Goal: Task Accomplishment & Management: Manage account settings

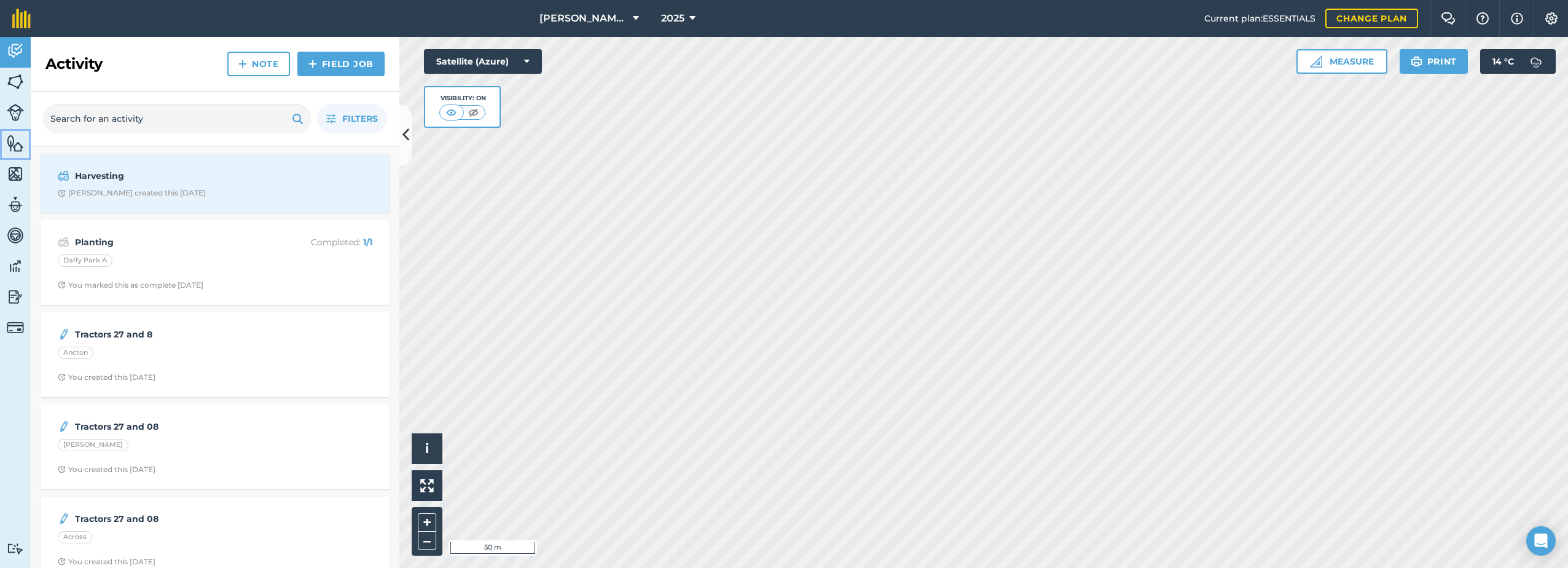
click at [8, 142] on img at bounding box center [15, 143] width 17 height 19
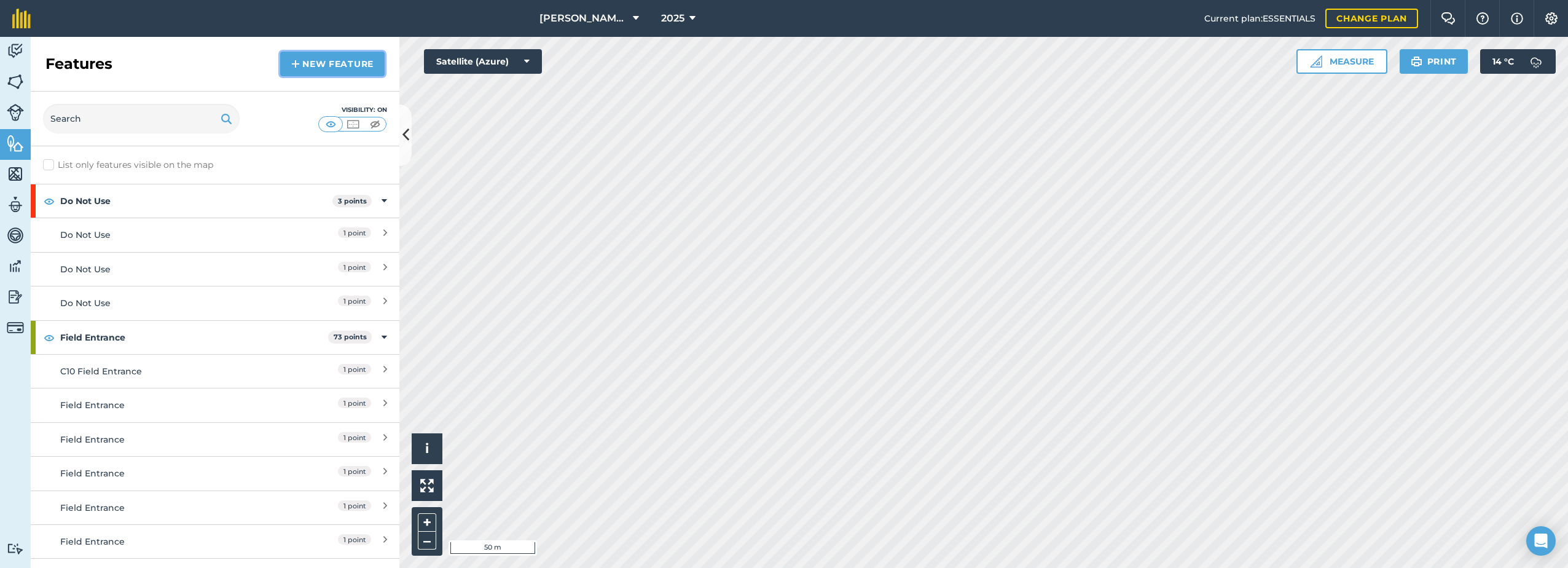
click at [323, 71] on link "New feature" at bounding box center [332, 64] width 105 height 25
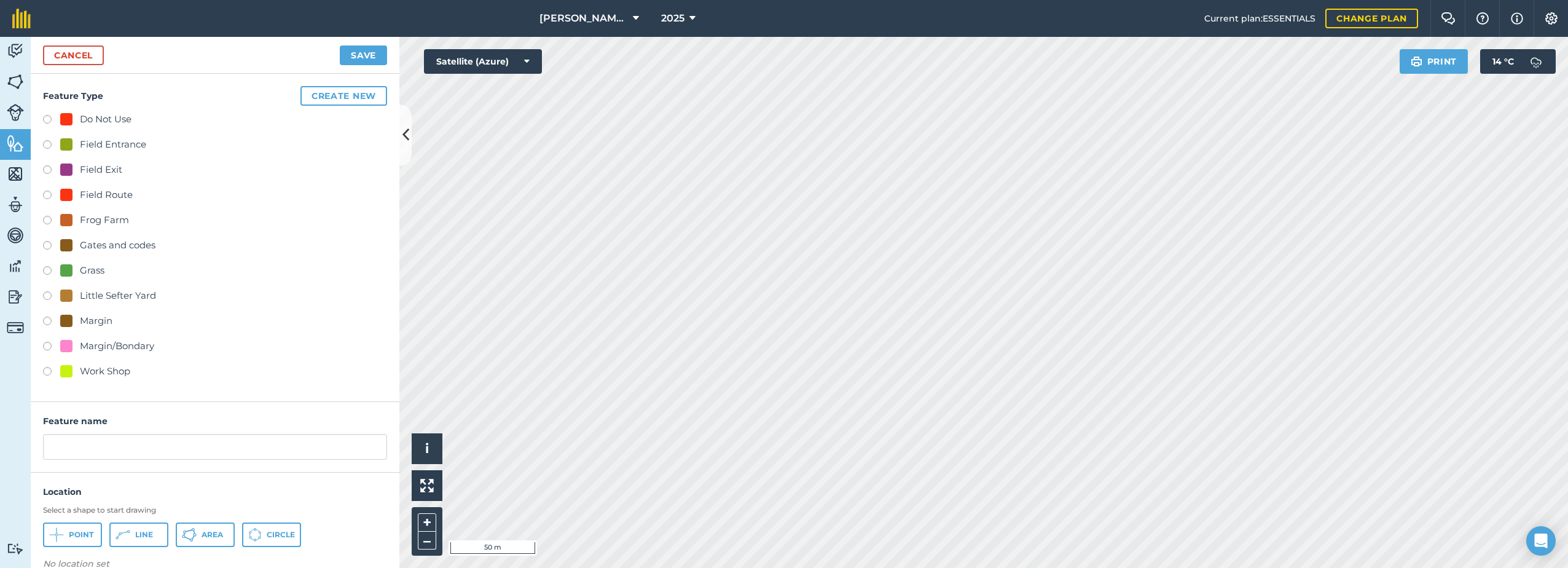
click at [45, 142] on label at bounding box center [52, 146] width 17 height 12
radio input "true"
click at [163, 446] on input "Field Entrance 2" at bounding box center [215, 446] width 344 height 26
type input "Field Entrance"
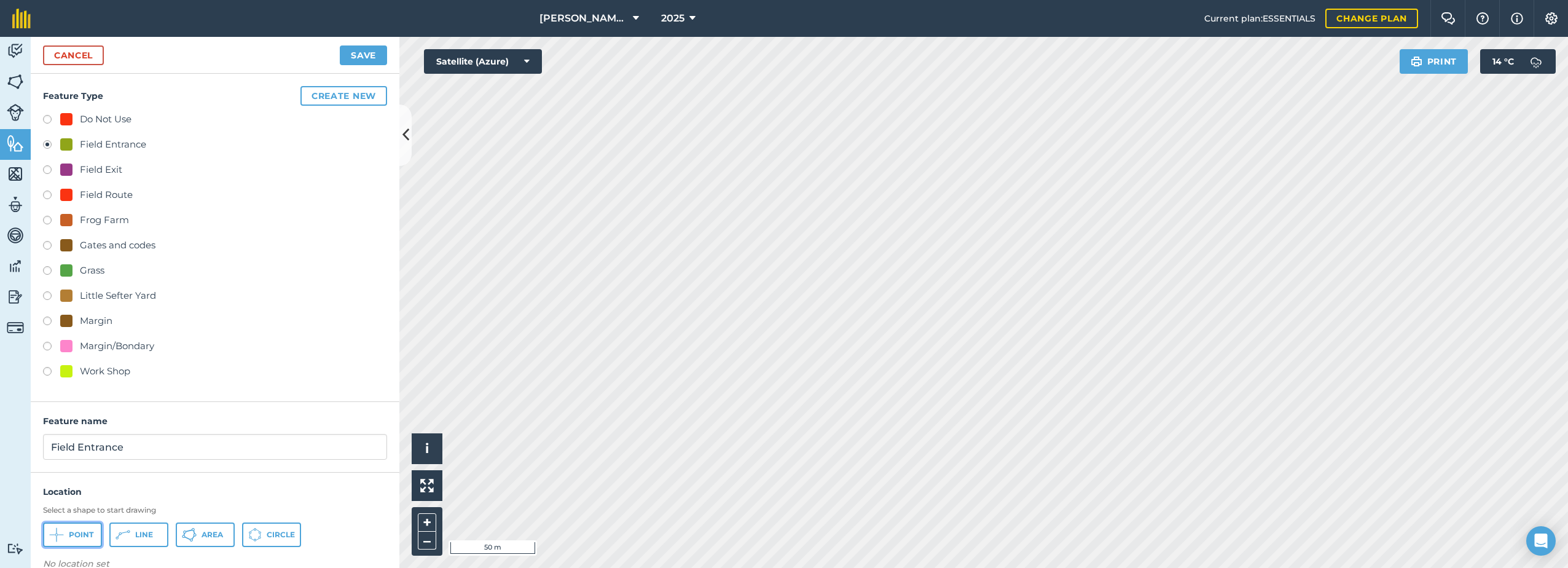
click at [70, 535] on span "Point" at bounding box center [81, 535] width 25 height 10
click at [366, 49] on button "Save" at bounding box center [363, 55] width 47 height 19
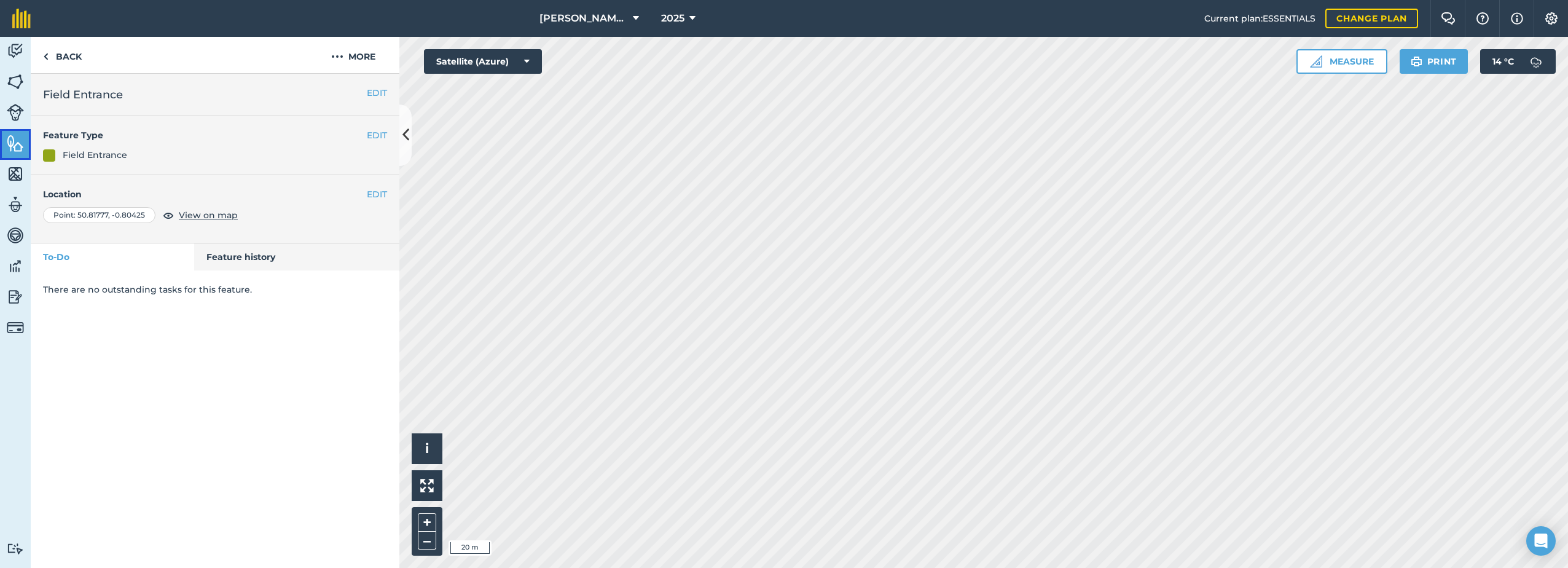
click at [8, 146] on img at bounding box center [15, 143] width 17 height 19
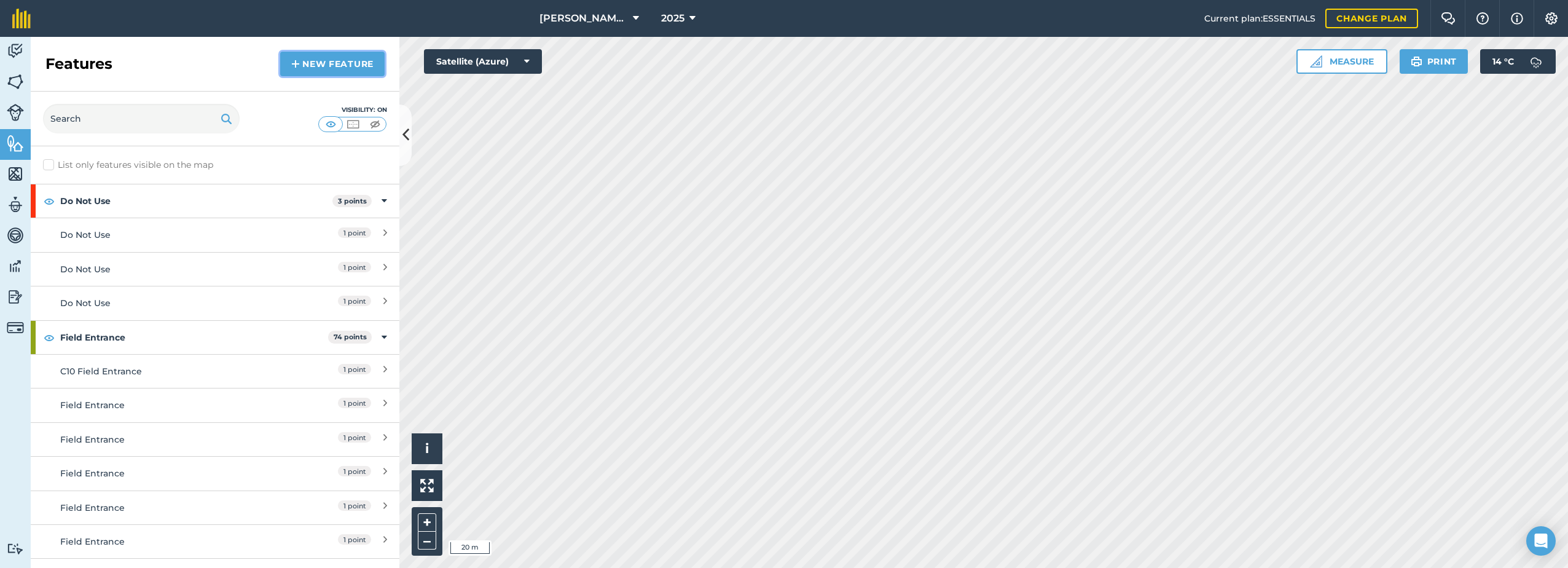
click at [293, 64] on img at bounding box center [295, 64] width 9 height 15
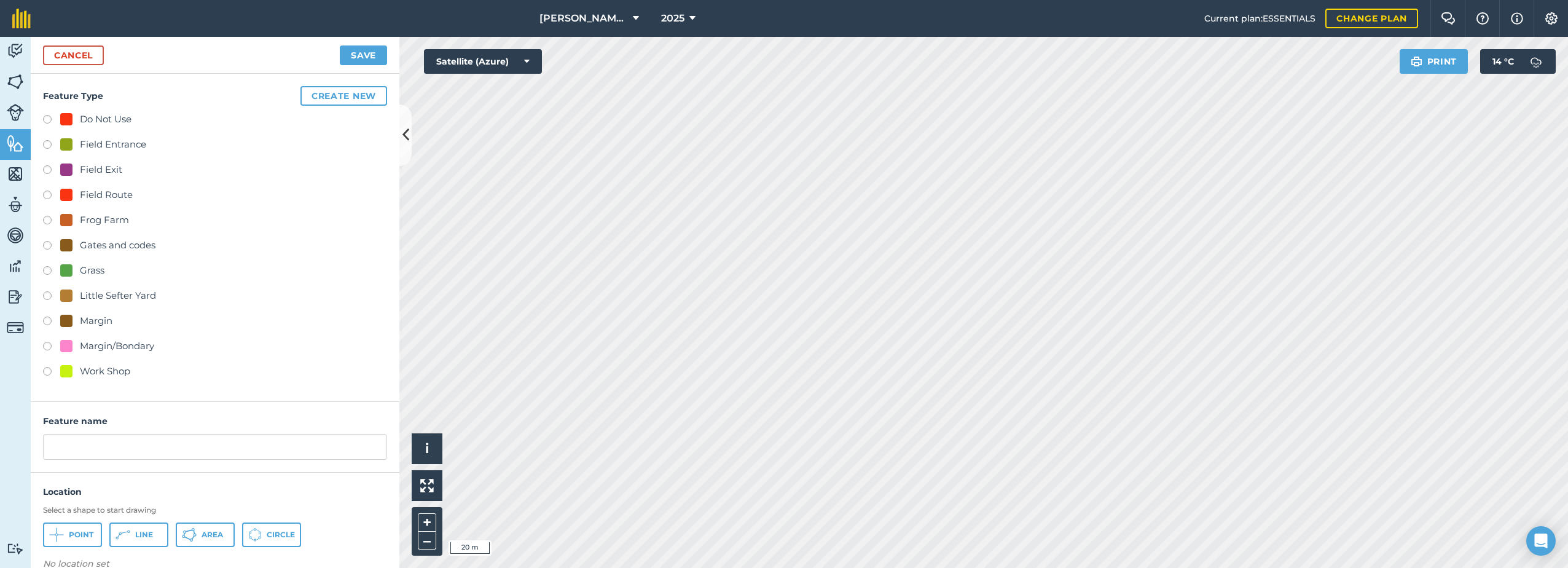
click at [83, 143] on div "Field Entrance" at bounding box center [113, 144] width 67 height 15
radio input "true"
click at [149, 445] on input "Field Entrance 2" at bounding box center [215, 446] width 344 height 26
type input "Field Entrance"
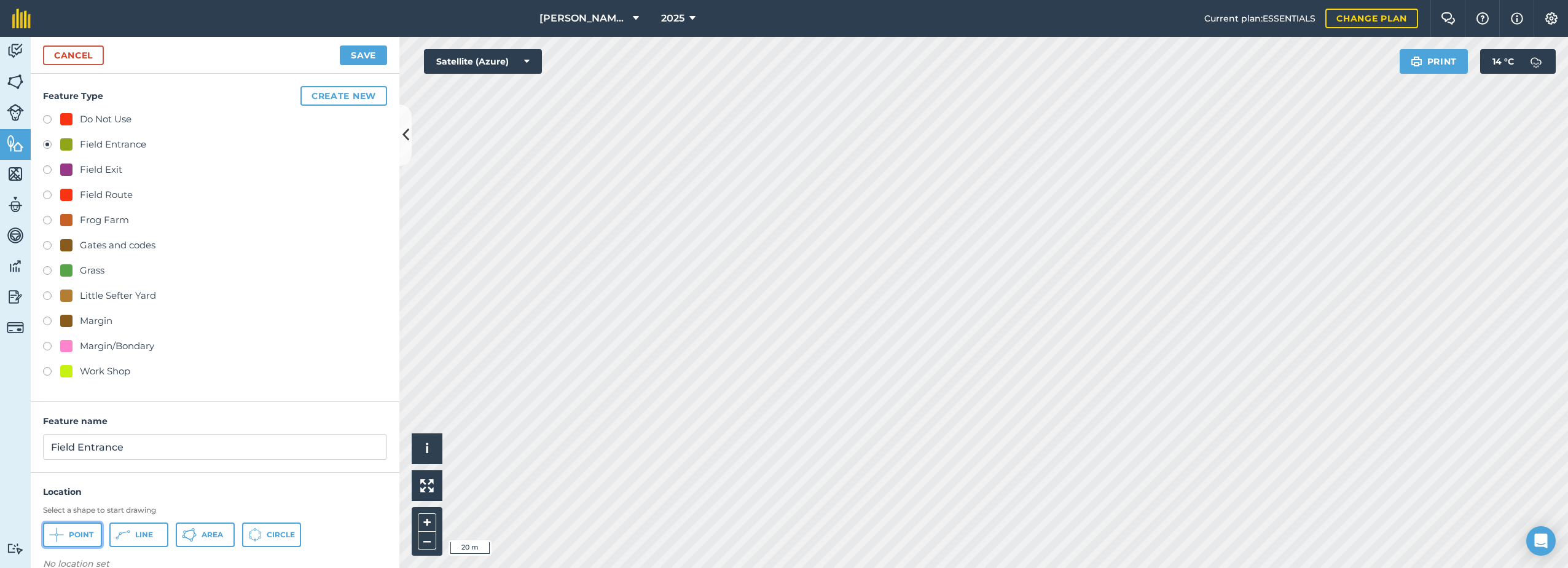
click at [67, 538] on button "Point" at bounding box center [73, 535] width 59 height 25
click at [363, 55] on button "Save" at bounding box center [363, 55] width 47 height 19
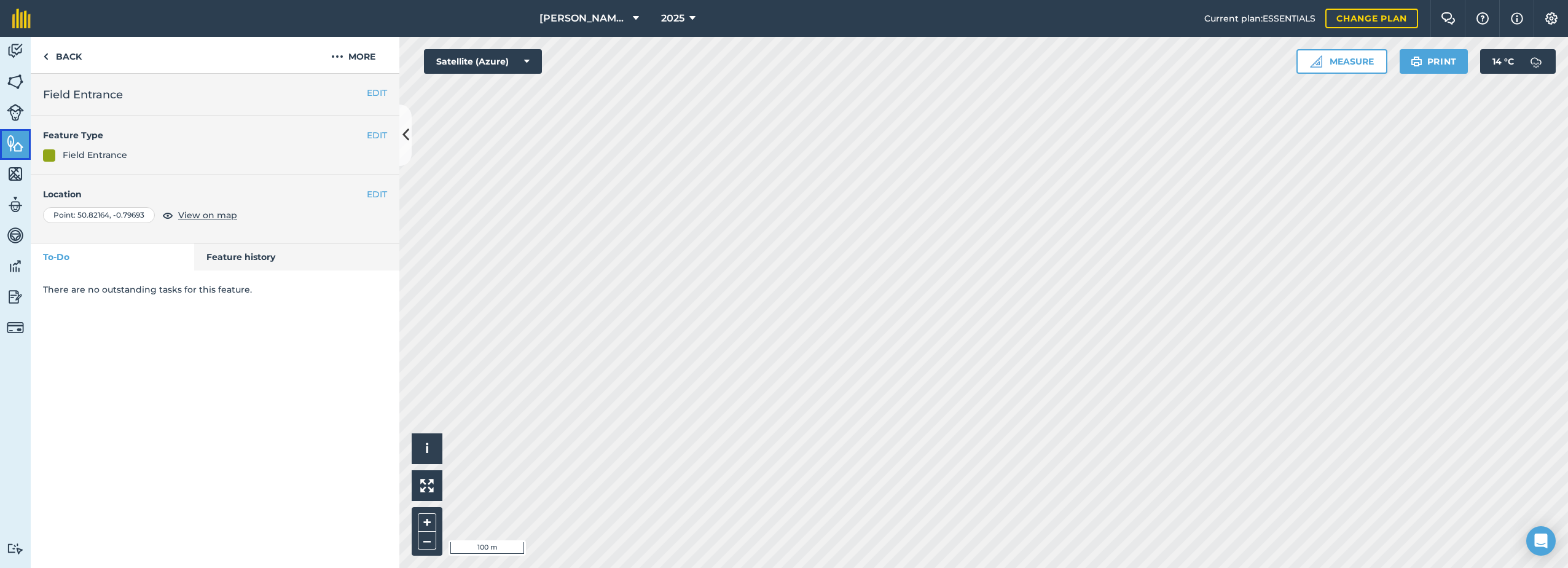
click at [6, 142] on link "Features" at bounding box center [15, 145] width 31 height 31
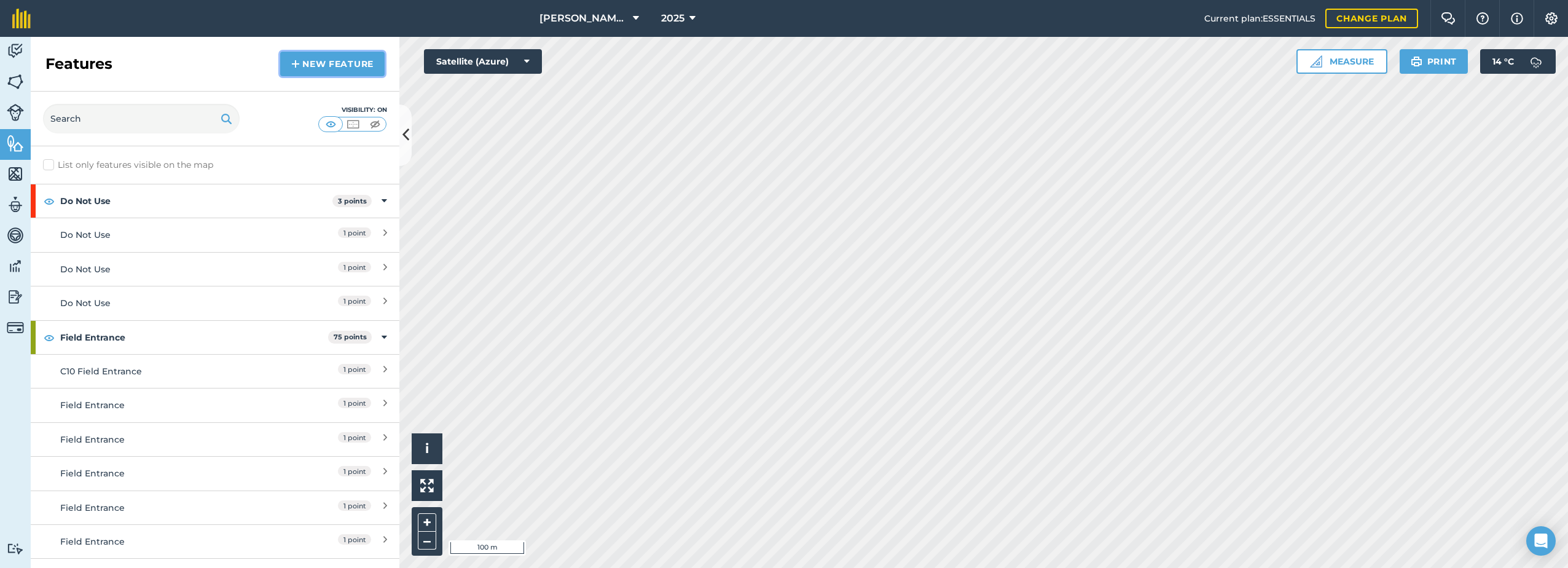
click at [322, 62] on link "New feature" at bounding box center [332, 64] width 105 height 25
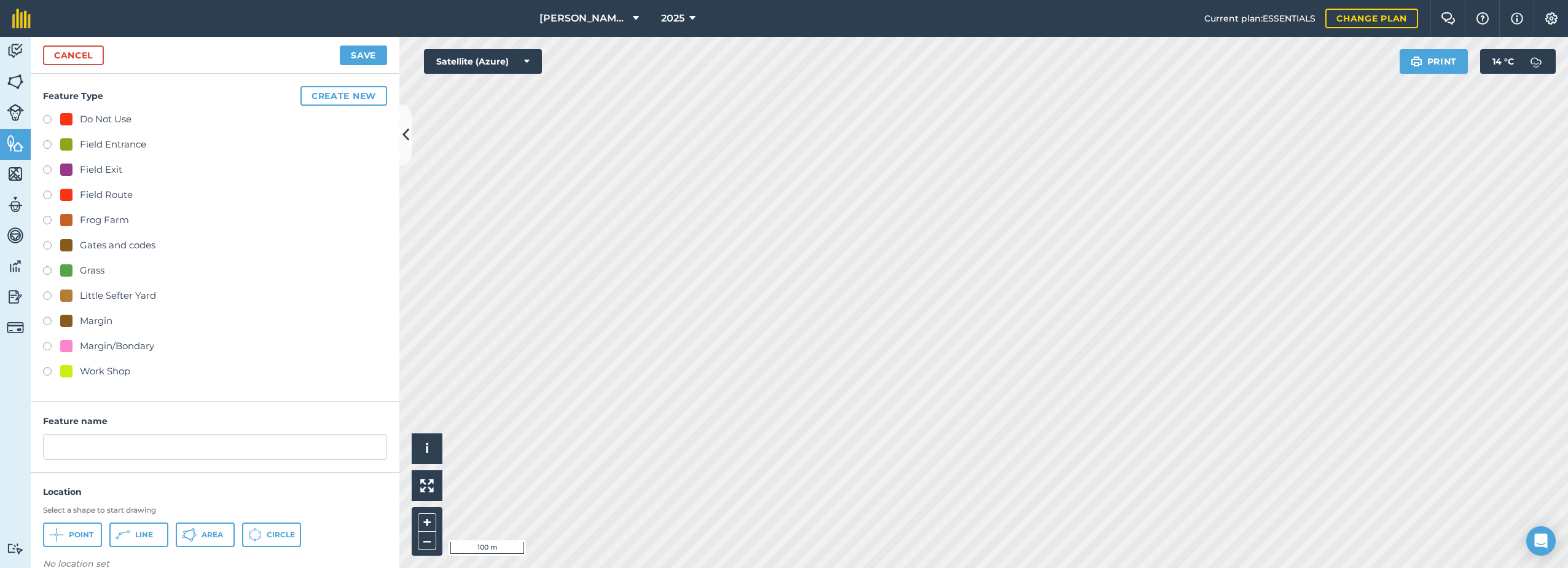
click at [45, 194] on label at bounding box center [52, 197] width 17 height 12
radio input "true"
click at [142, 539] on span "Line" at bounding box center [144, 535] width 18 height 10
click at [131, 451] on input "Field Route 4" at bounding box center [215, 446] width 344 height 26
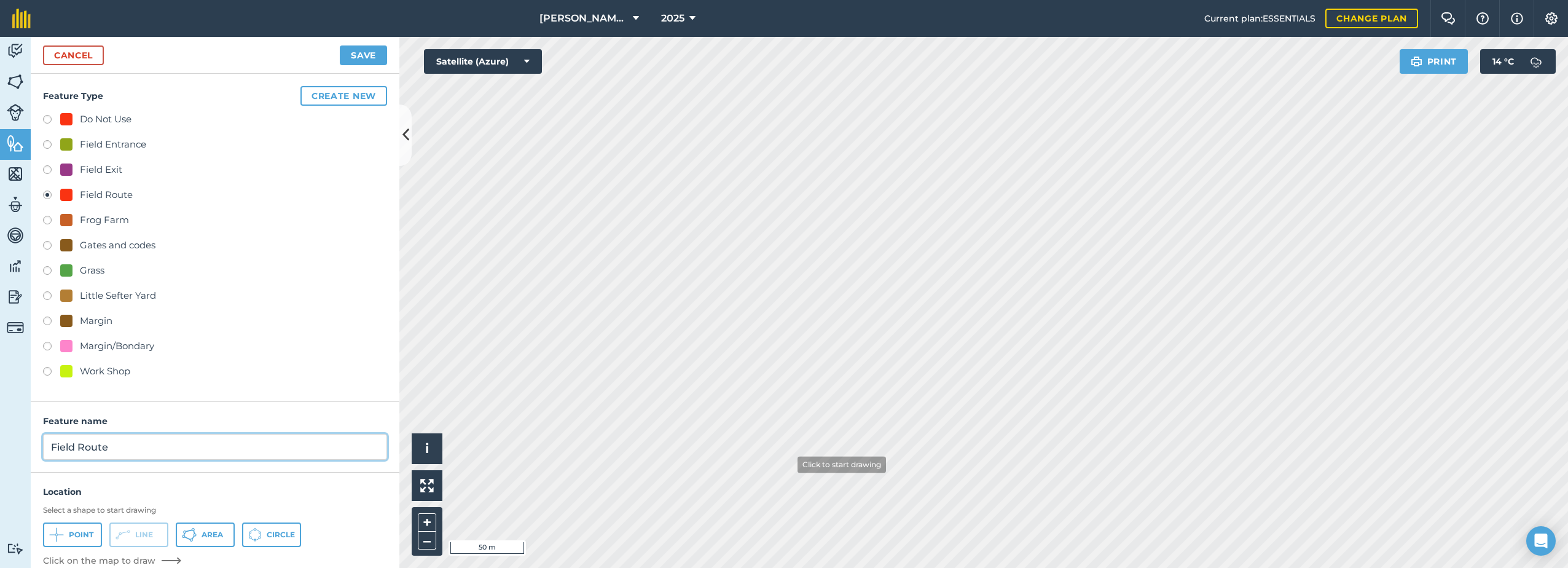
type input "Field Route"
drag, startPoint x: 863, startPoint y: 474, endPoint x: 374, endPoint y: 55, distance: 644.0
click at [374, 55] on button "Save" at bounding box center [363, 55] width 47 height 19
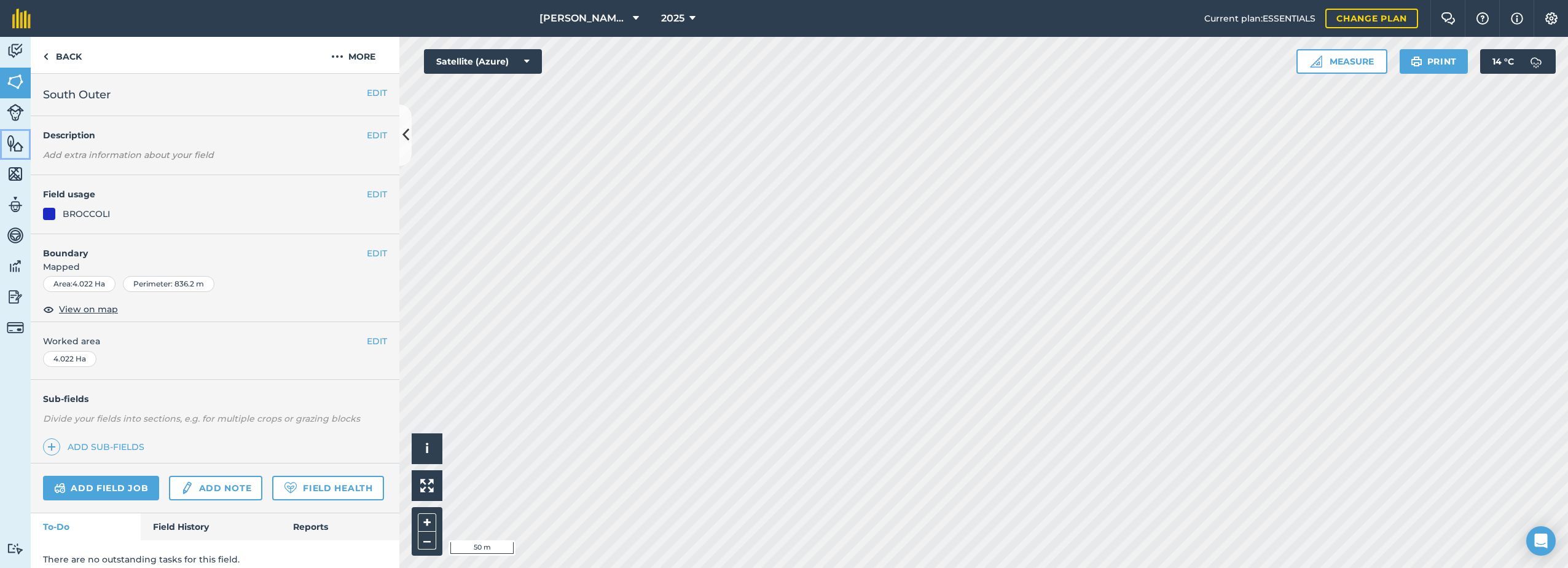
click at [7, 142] on img at bounding box center [15, 143] width 17 height 19
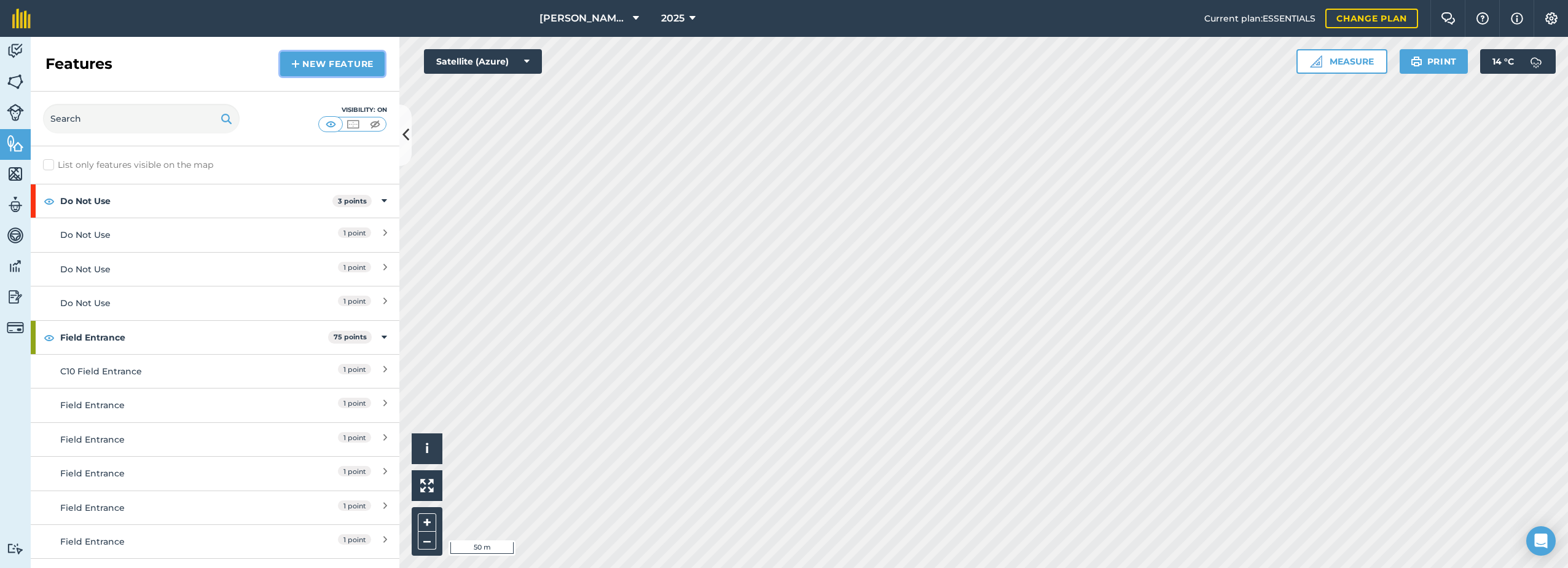
click at [317, 61] on link "New feature" at bounding box center [332, 64] width 105 height 25
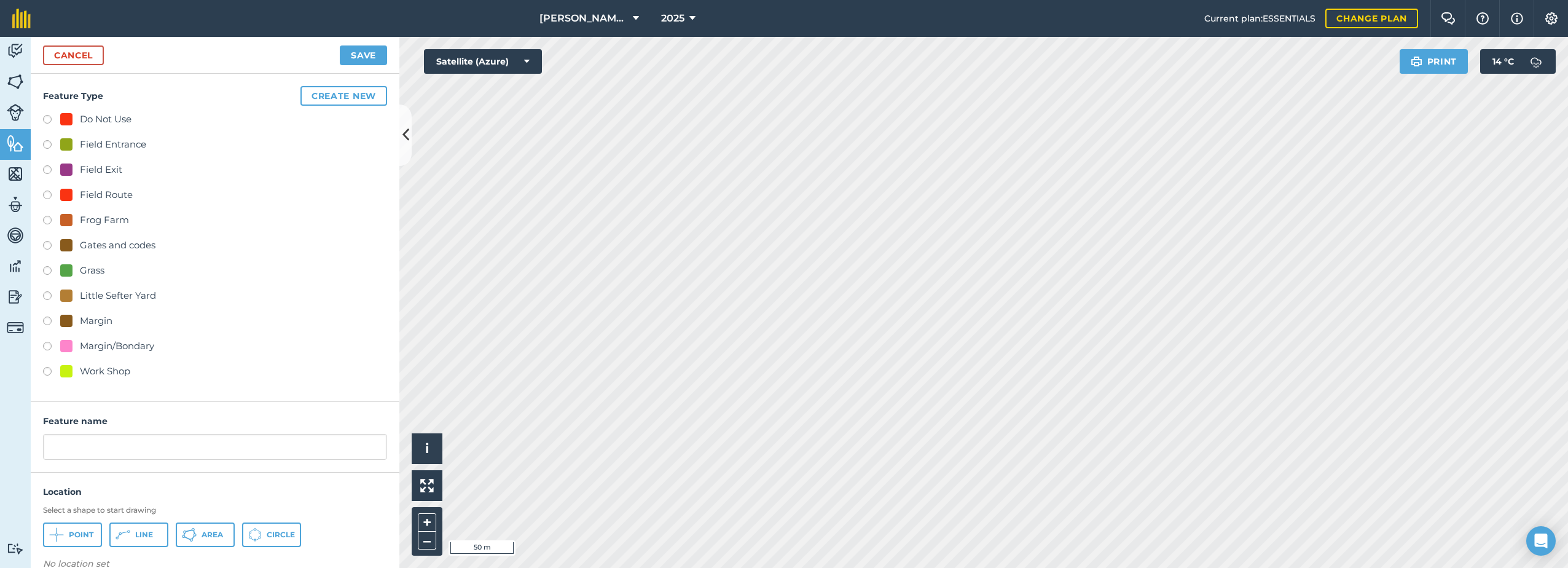
click at [81, 142] on div "Field Entrance" at bounding box center [113, 144] width 67 height 15
radio input "true"
click at [150, 449] on input "Field Entrance 2" at bounding box center [215, 446] width 344 height 26
type input "Field Entrance"
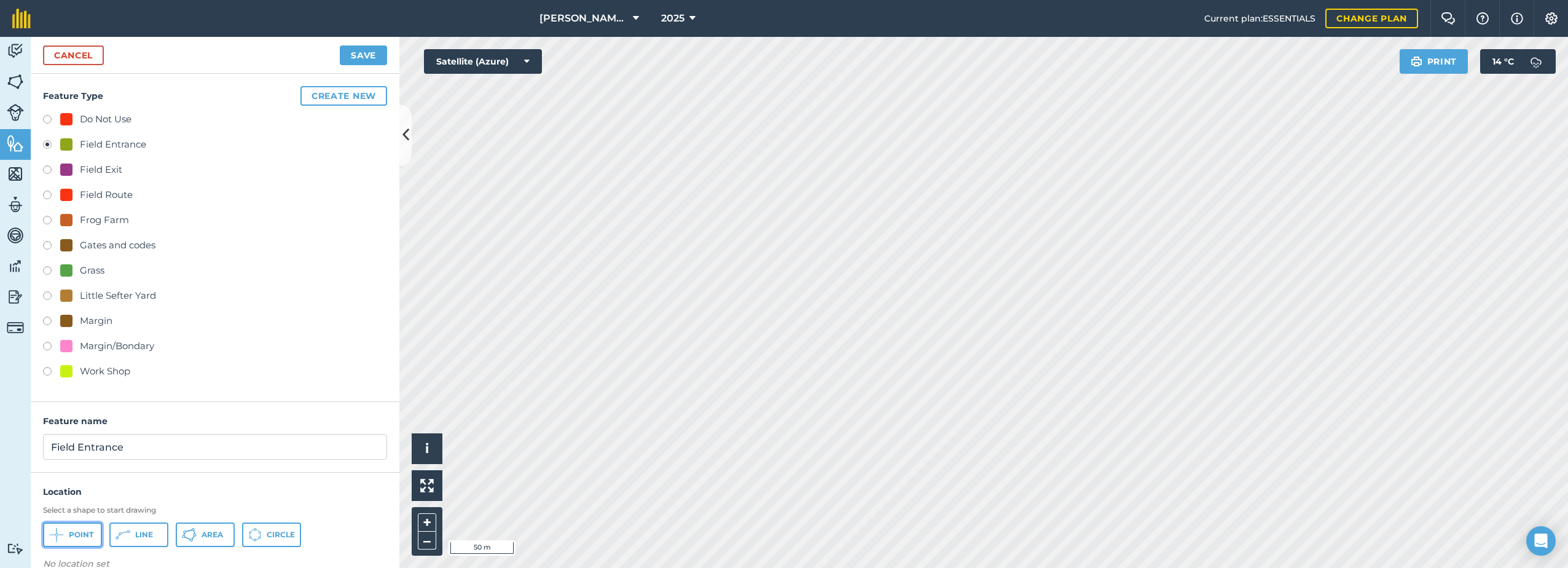
drag, startPoint x: 58, startPoint y: 535, endPoint x: 108, endPoint y: 525, distance: 51.0
click at [58, 535] on g at bounding box center [56, 535] width 14 height 14
click at [359, 54] on button "Save" at bounding box center [363, 55] width 47 height 19
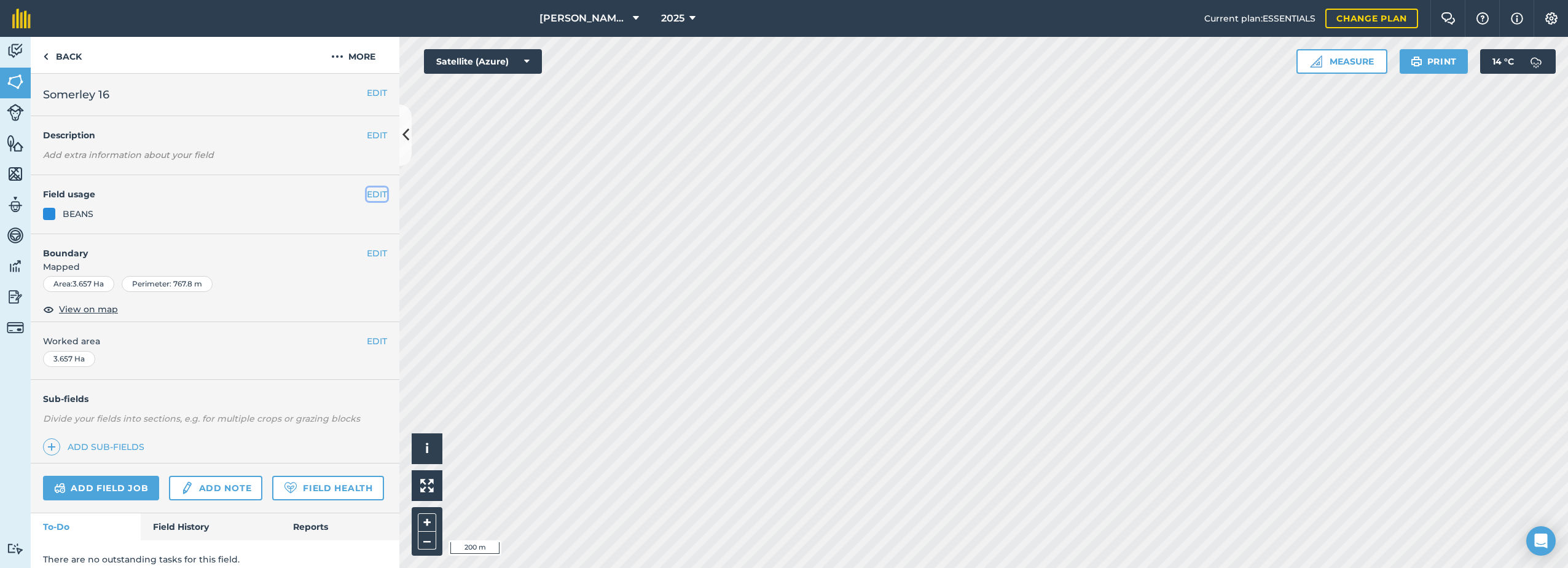
click at [375, 194] on button "EDIT" at bounding box center [377, 194] width 20 height 13
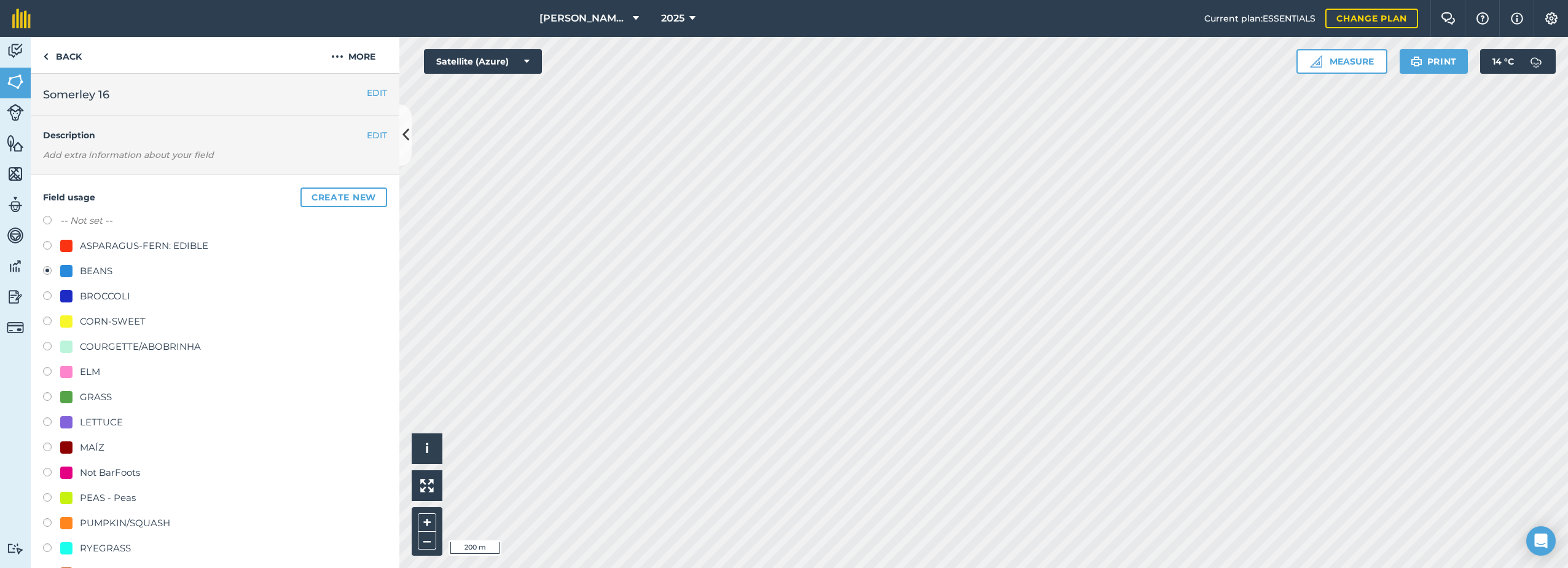
click at [83, 367] on div "ELM" at bounding box center [90, 372] width 20 height 15
click at [63, 374] on div at bounding box center [67, 372] width 12 height 12
radio input "true"
radio input "false"
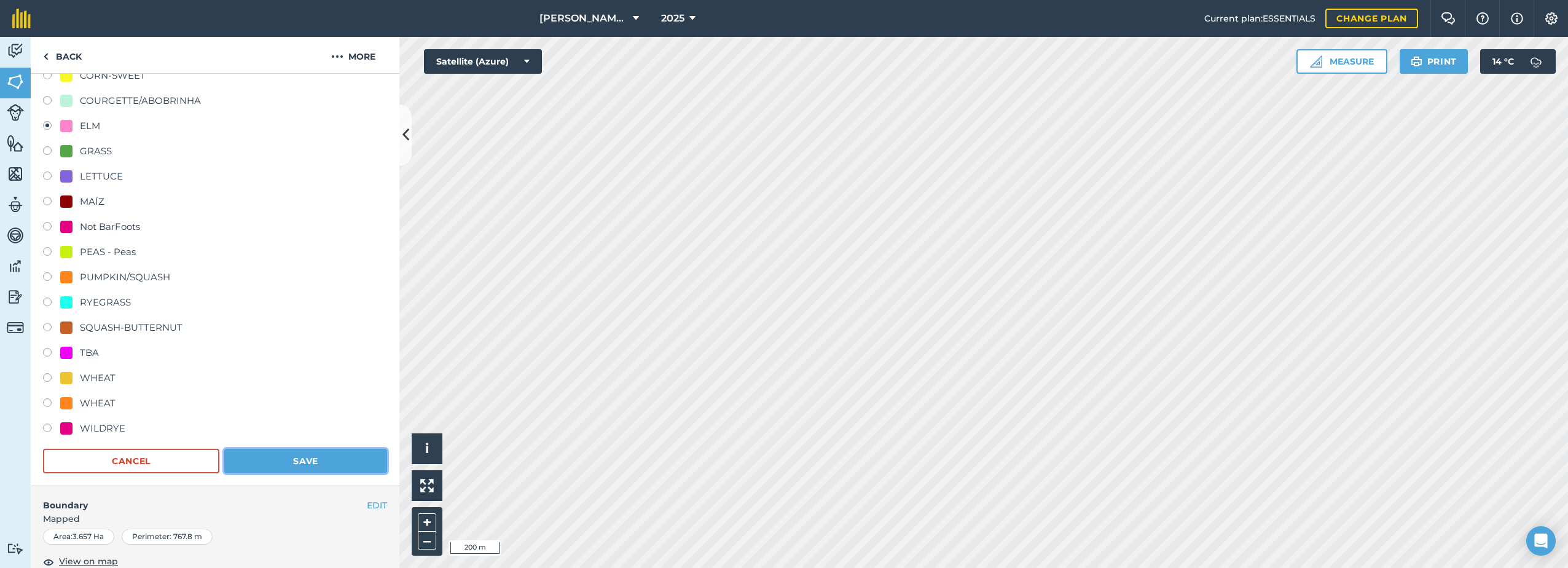
click at [352, 452] on button "Save" at bounding box center [306, 461] width 163 height 25
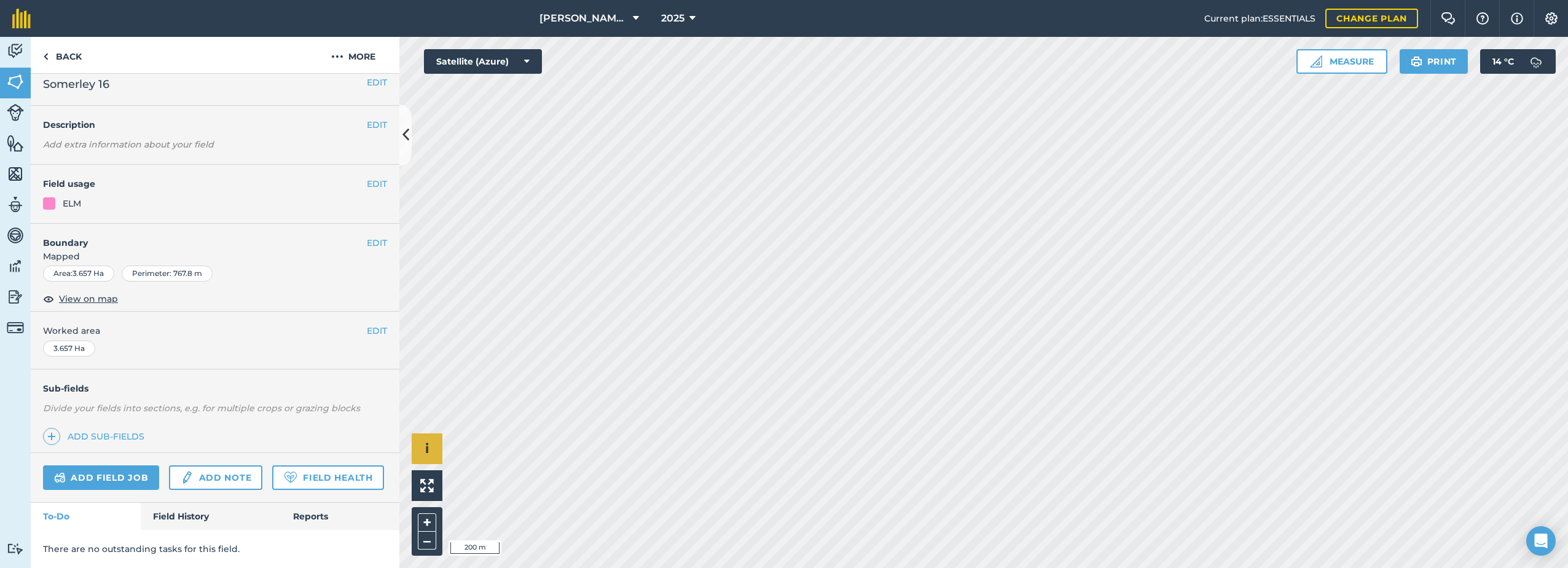
scroll to position [45, 0]
click at [371, 177] on button "EDIT" at bounding box center [377, 184] width 20 height 13
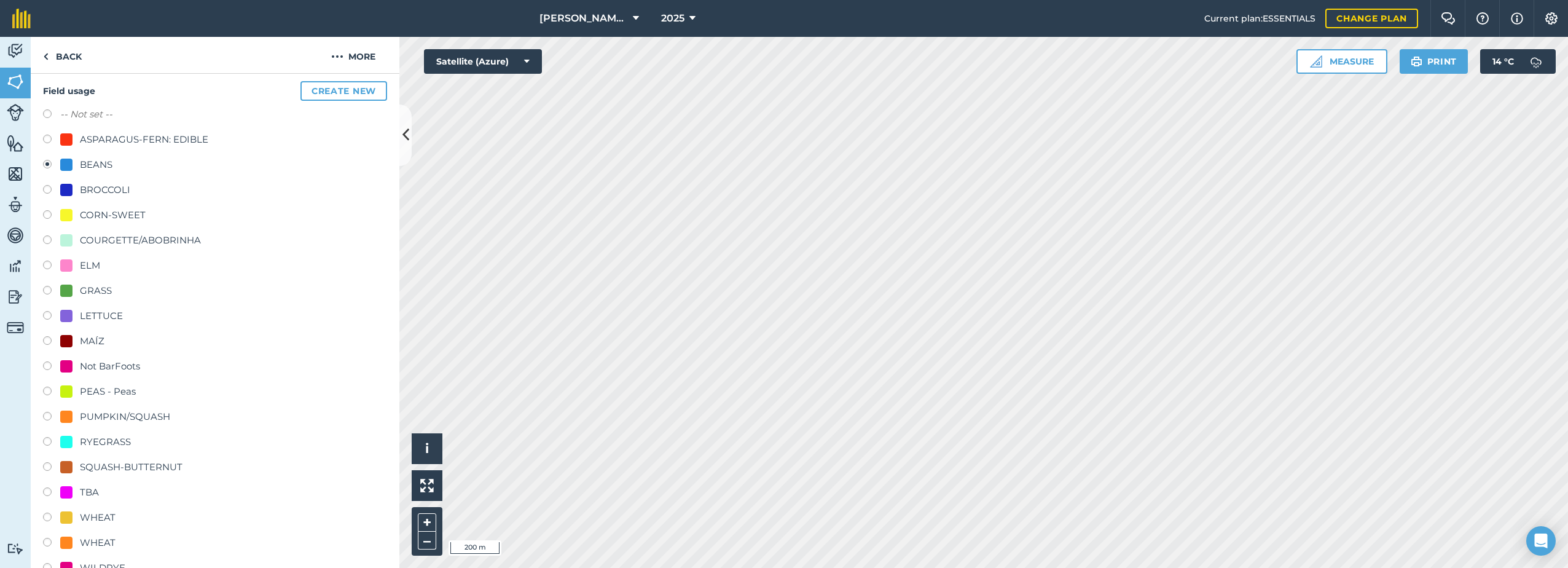
click at [91, 263] on div "ELM" at bounding box center [90, 265] width 20 height 15
radio input "true"
radio input "false"
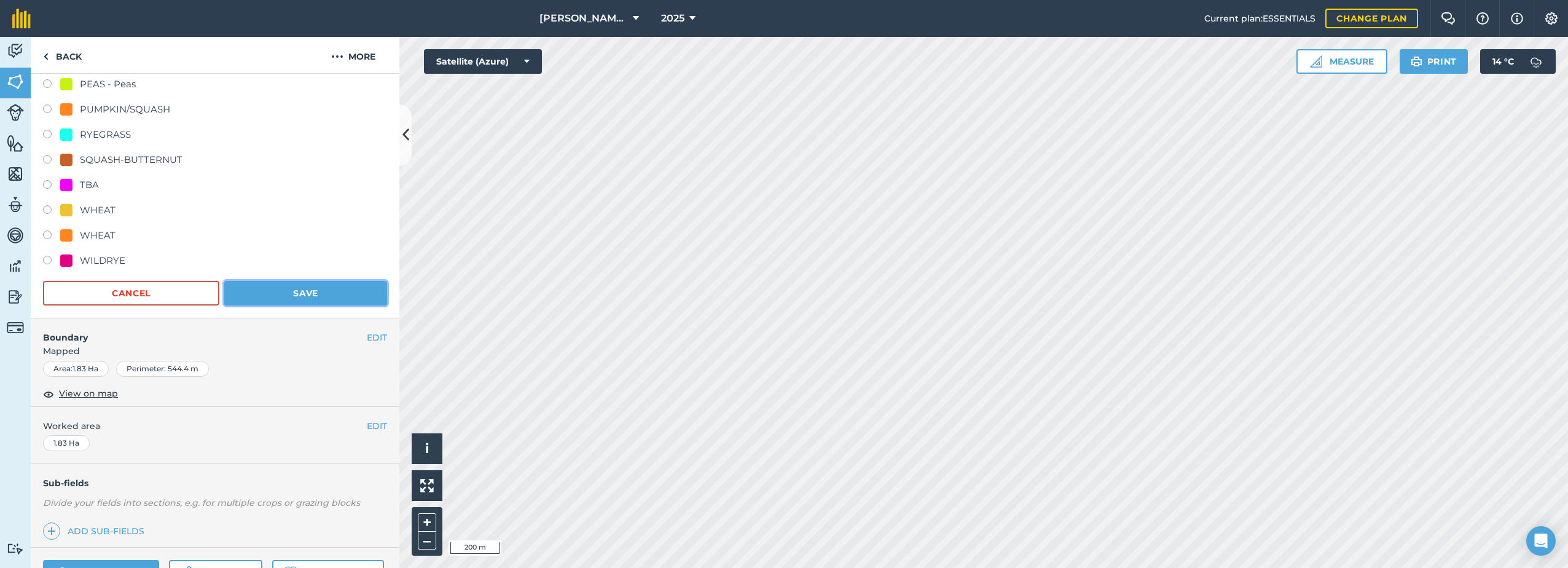
click at [337, 294] on button "Save" at bounding box center [306, 294] width 163 height 25
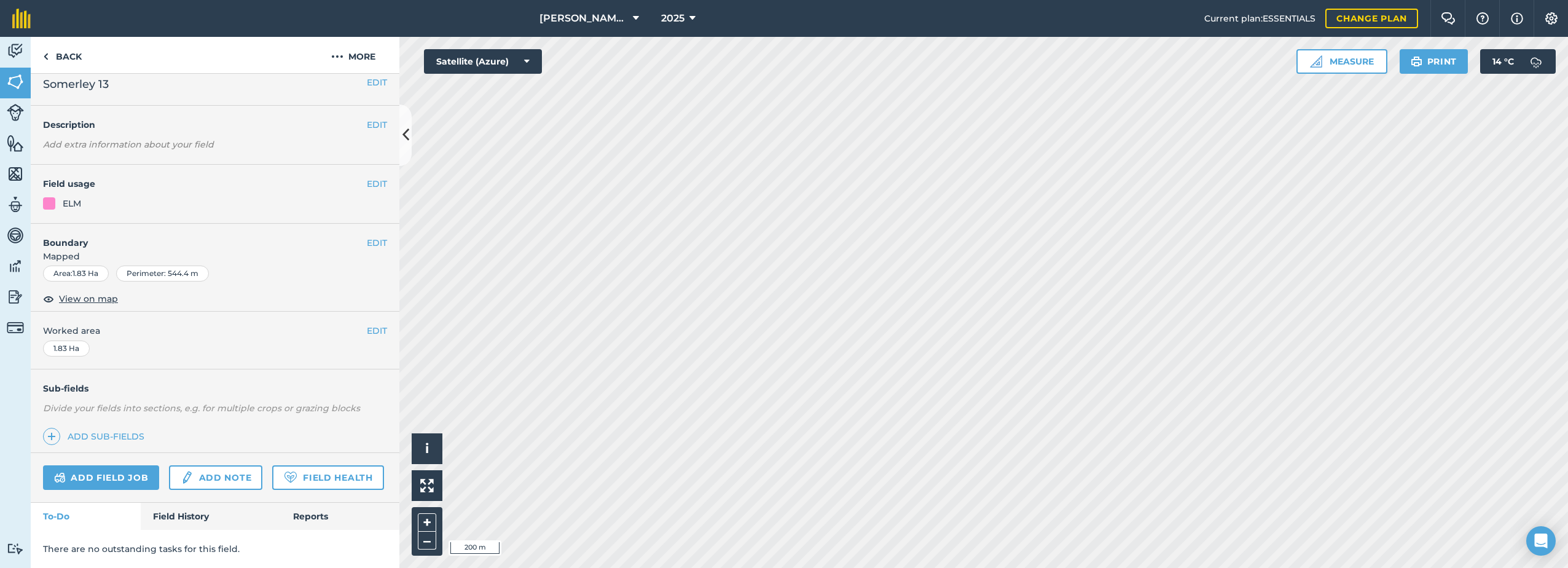
scroll to position [45, 0]
click at [371, 177] on button "EDIT" at bounding box center [377, 184] width 20 height 13
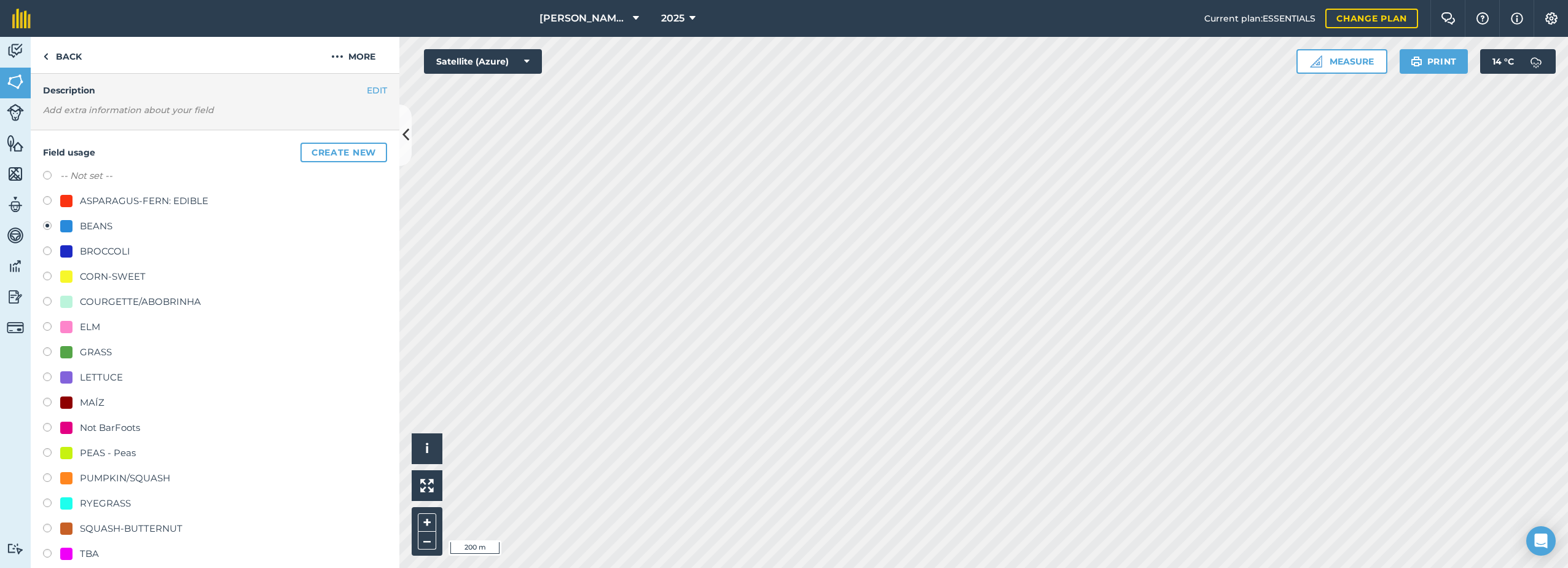
click at [47, 325] on label at bounding box center [52, 329] width 17 height 12
radio input "true"
radio input "false"
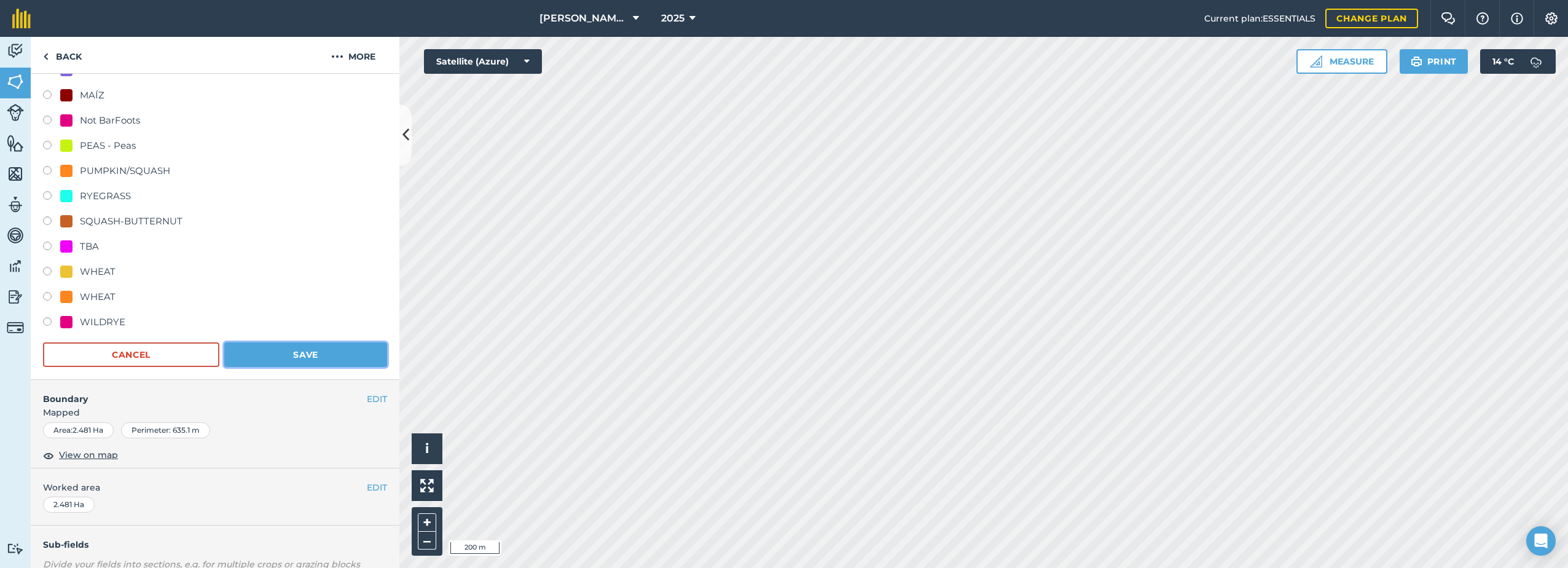
click at [332, 356] on button "Save" at bounding box center [306, 355] width 163 height 25
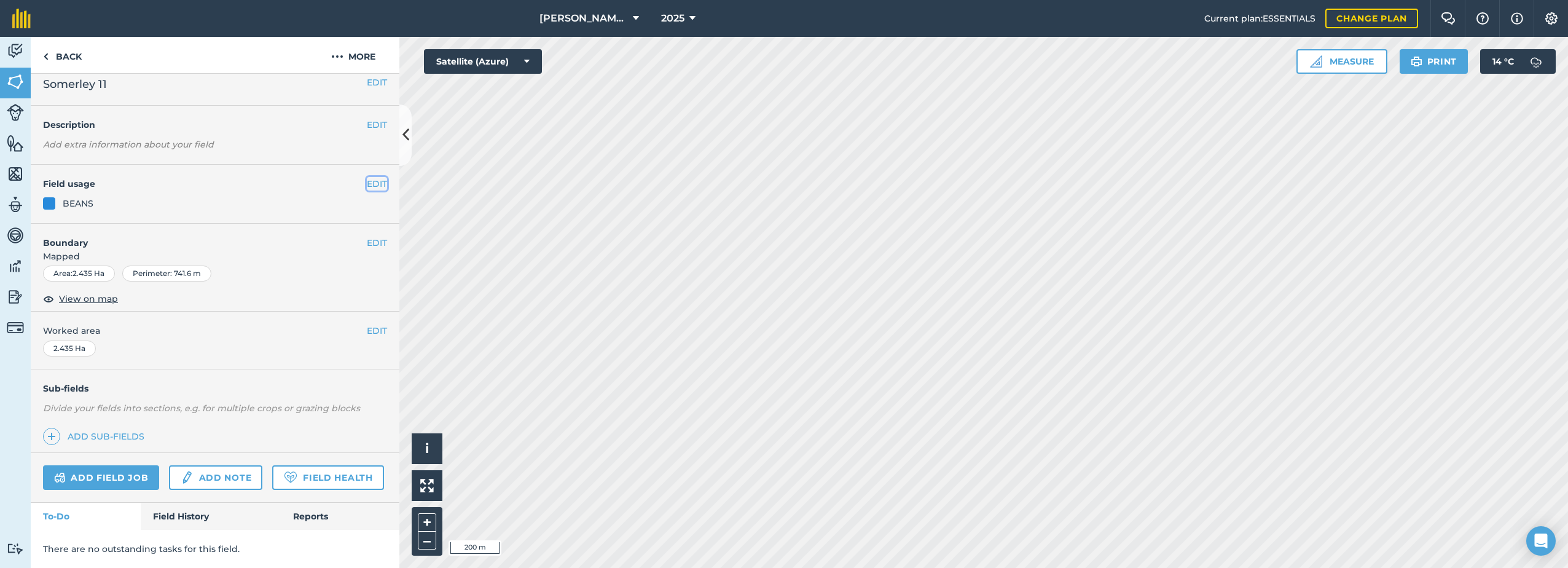
click at [367, 177] on button "EDIT" at bounding box center [377, 184] width 20 height 13
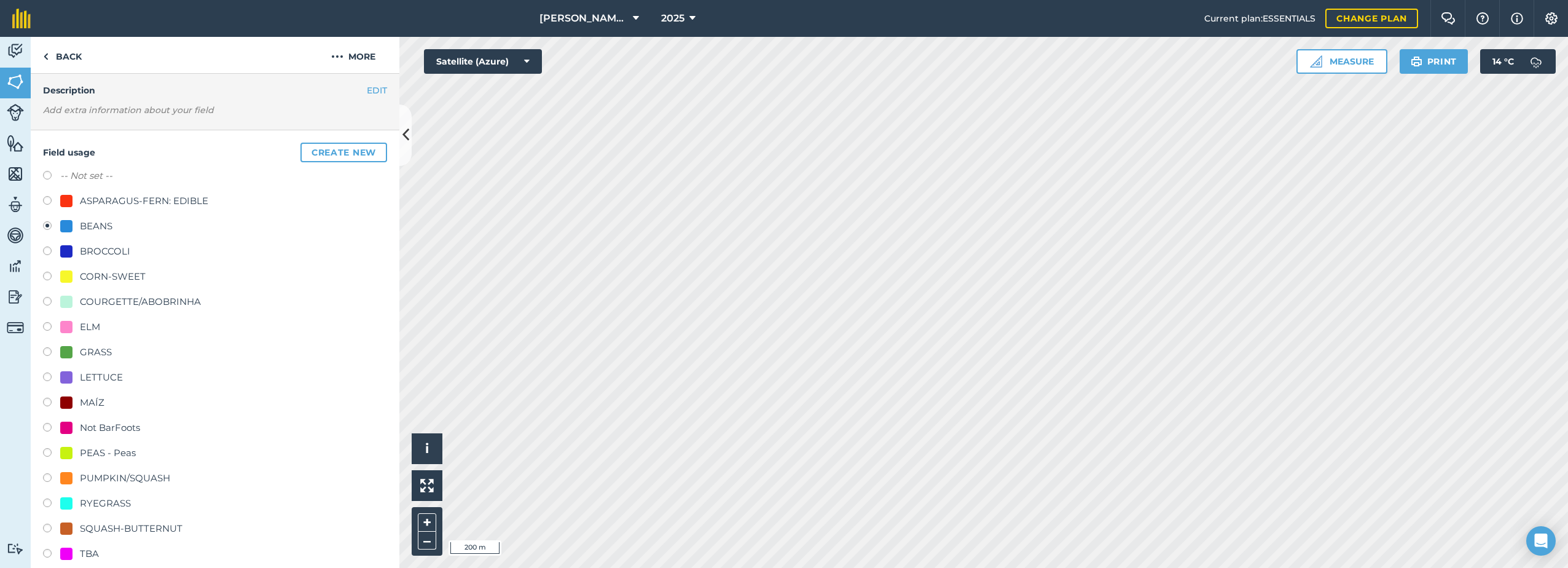
click at [84, 324] on div "ELM" at bounding box center [90, 327] width 20 height 15
radio input "true"
radio input "false"
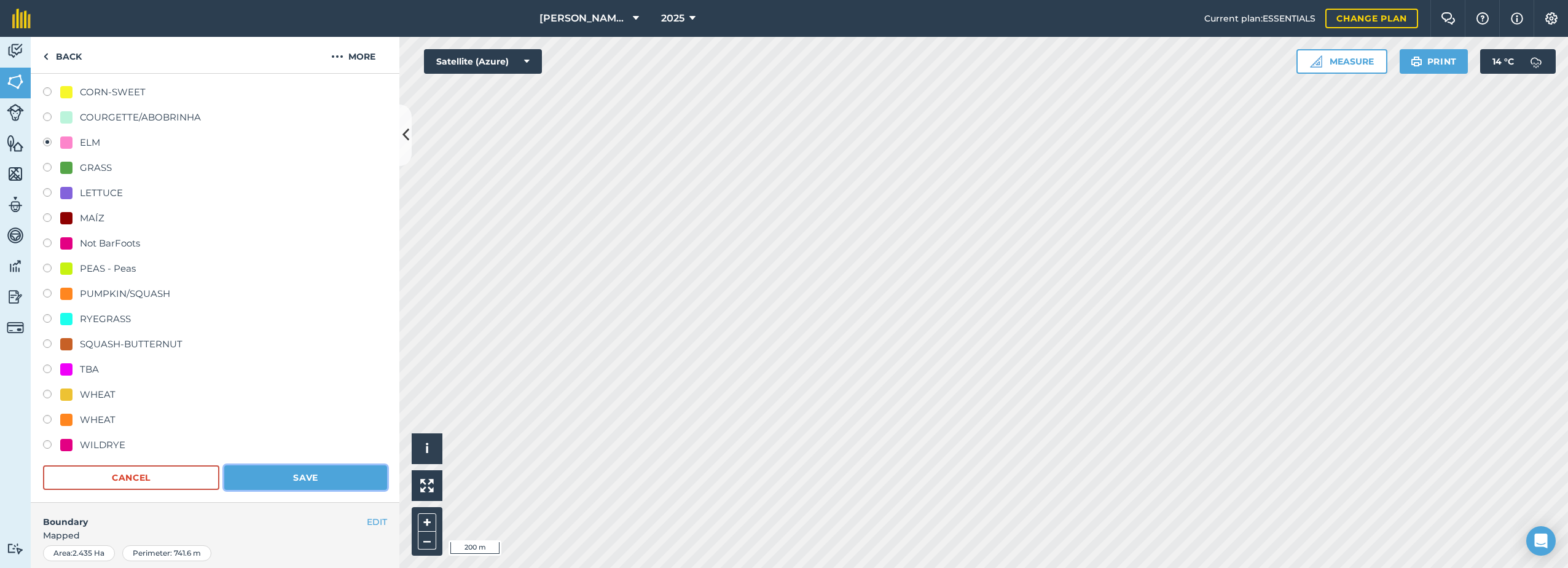
click at [327, 470] on button "Save" at bounding box center [306, 478] width 163 height 25
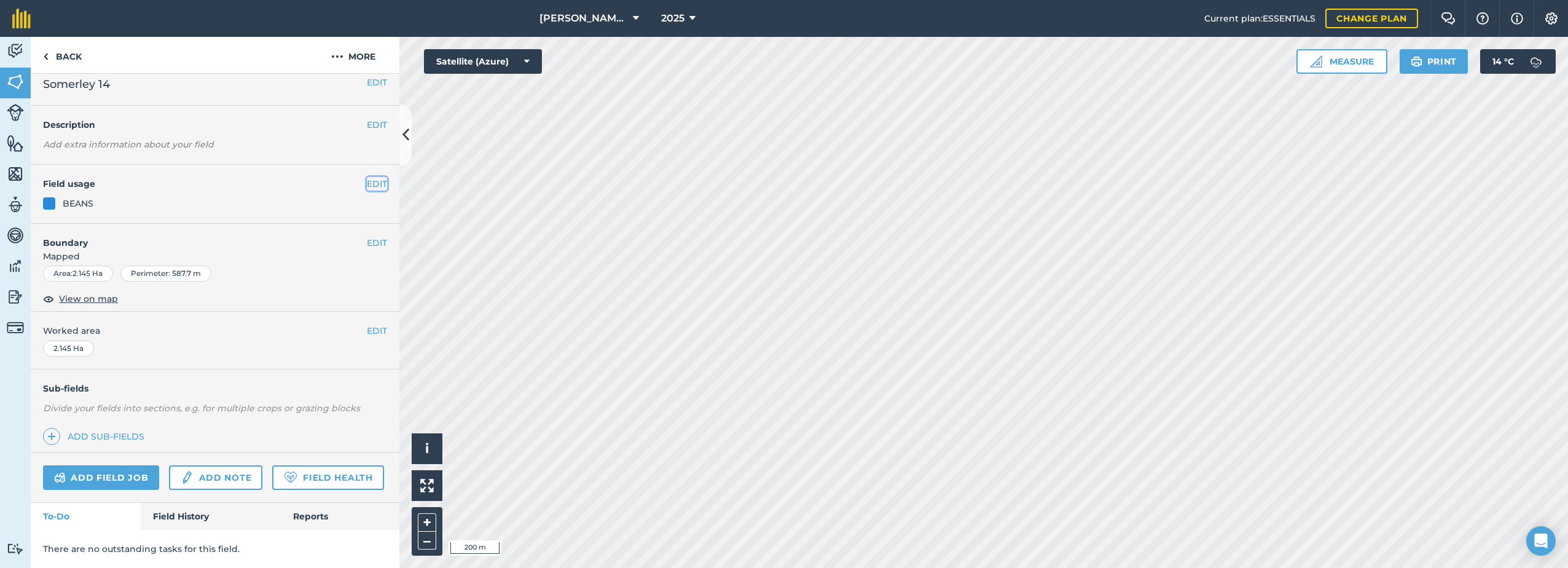
click at [367, 177] on button "EDIT" at bounding box center [377, 184] width 20 height 13
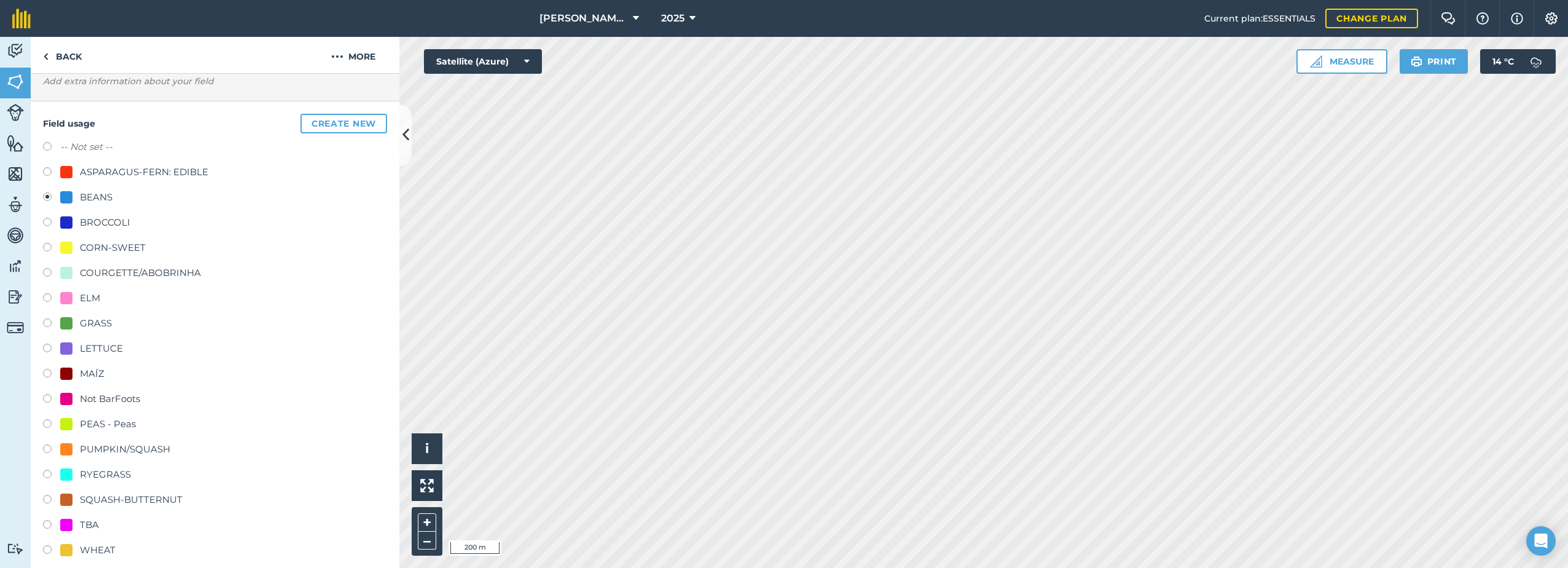
scroll to position [168, 0]
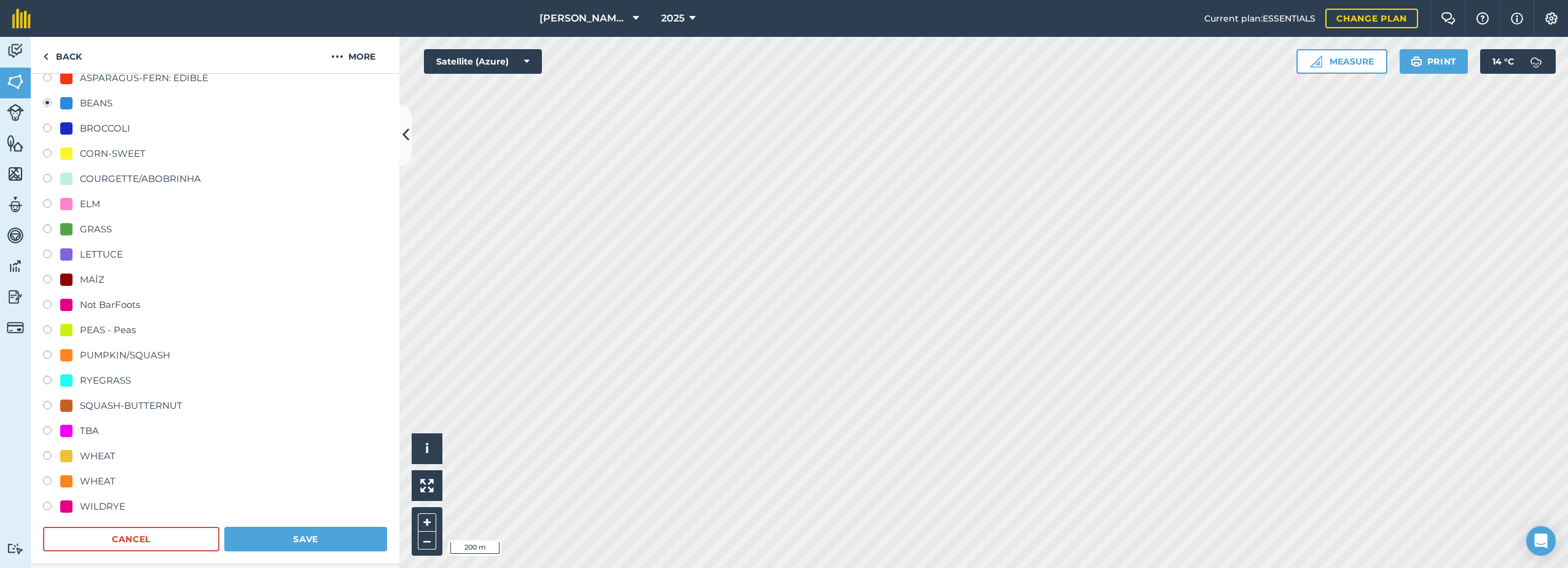
click at [86, 204] on div "ELM" at bounding box center [90, 204] width 20 height 15
radio input "true"
radio input "false"
click at [308, 537] on button "Save" at bounding box center [306, 539] width 163 height 25
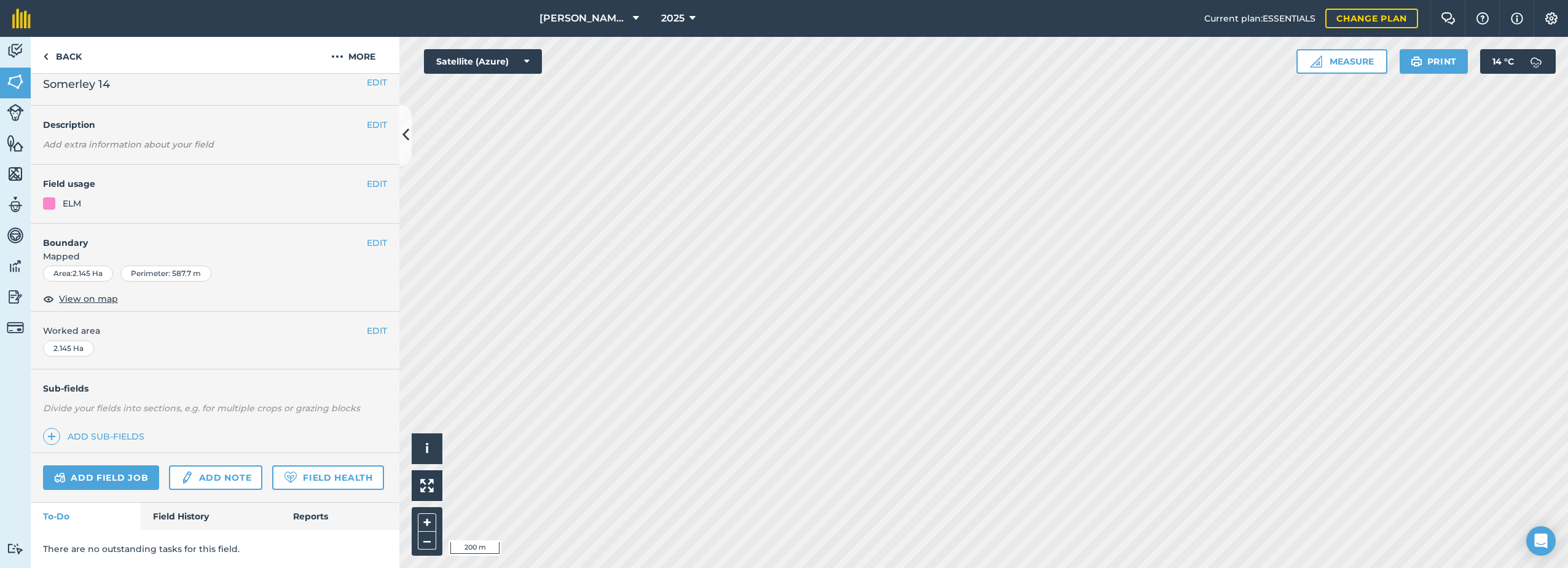
scroll to position [45, 0]
click at [368, 177] on button "EDIT" at bounding box center [377, 184] width 20 height 13
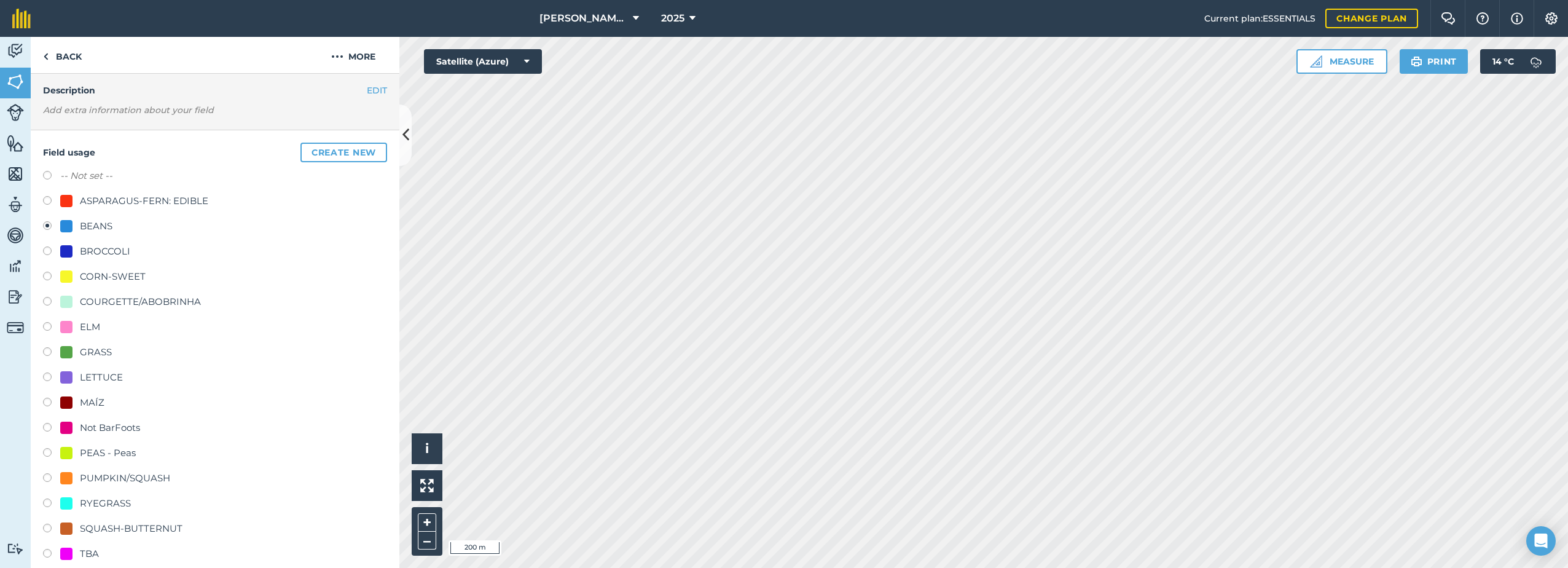
click at [80, 320] on div "ELM" at bounding box center [90, 327] width 20 height 15
radio input "true"
radio input "false"
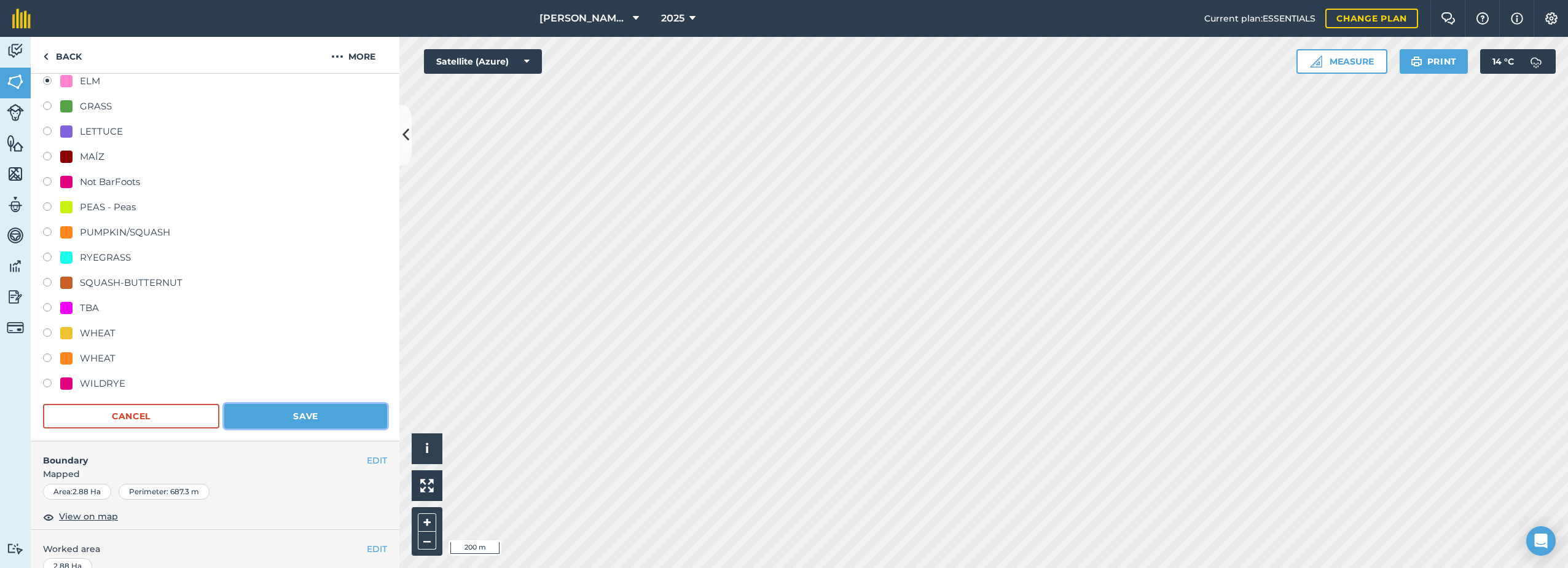
click at [353, 418] on button "Save" at bounding box center [306, 416] width 163 height 25
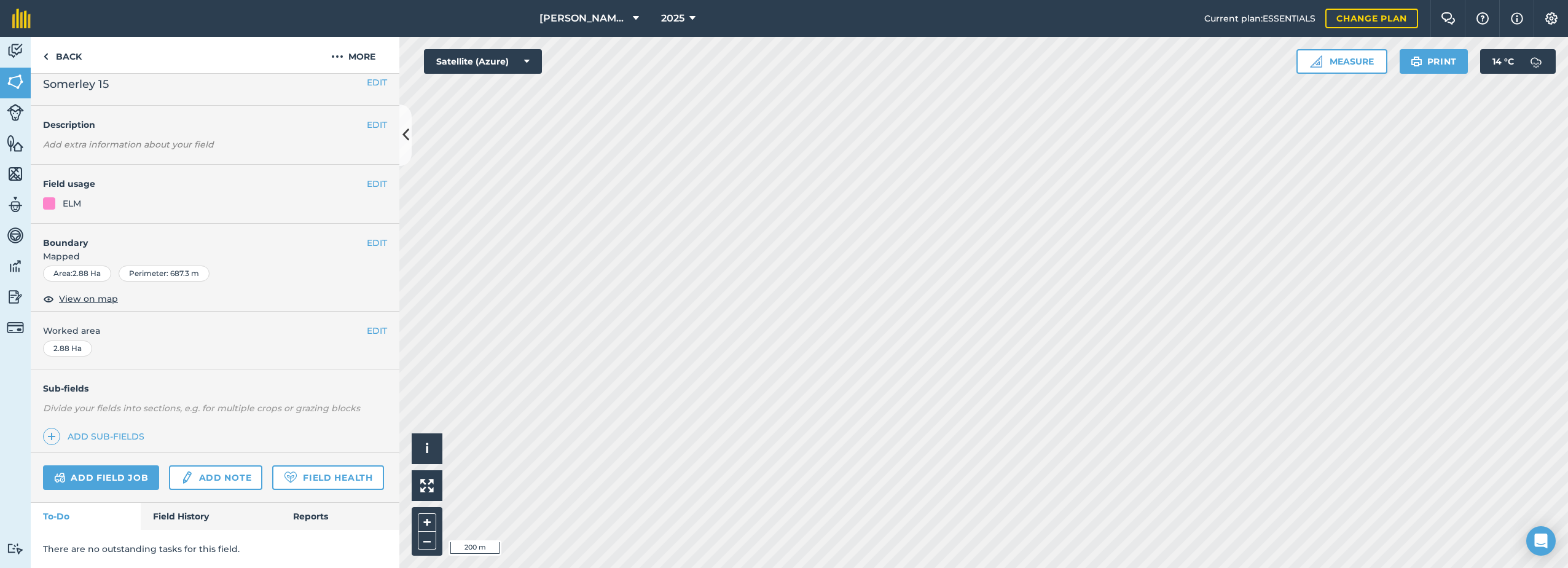
scroll to position [45, 0]
click at [367, 177] on button "EDIT" at bounding box center [377, 184] width 20 height 13
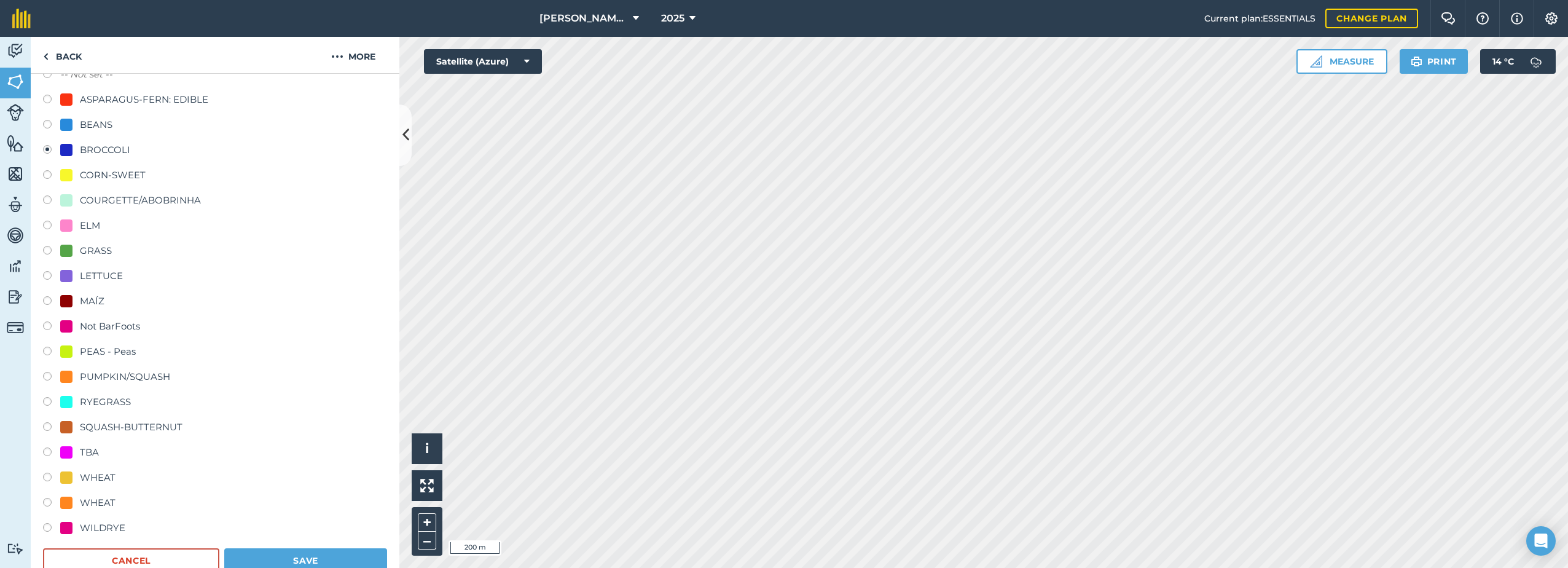
scroll to position [168, 0]
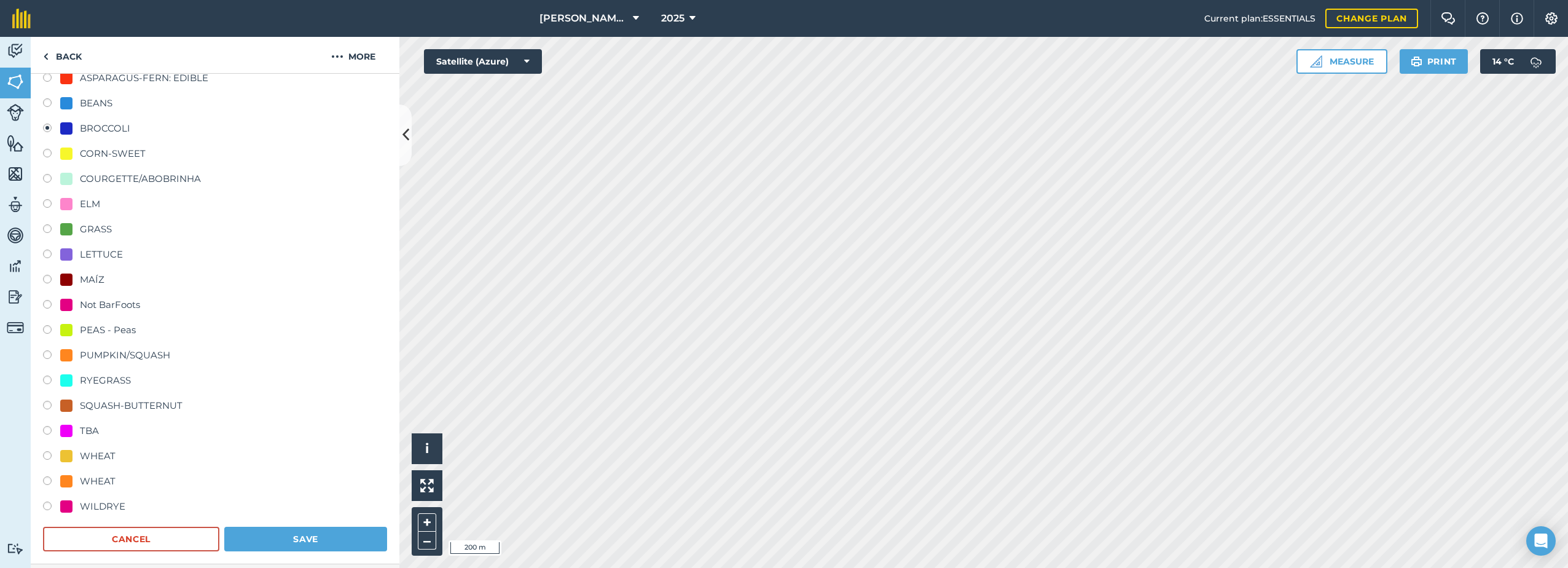
click at [90, 205] on div "ELM" at bounding box center [90, 204] width 20 height 15
radio input "true"
radio input "false"
click at [268, 541] on button "Save" at bounding box center [306, 539] width 163 height 25
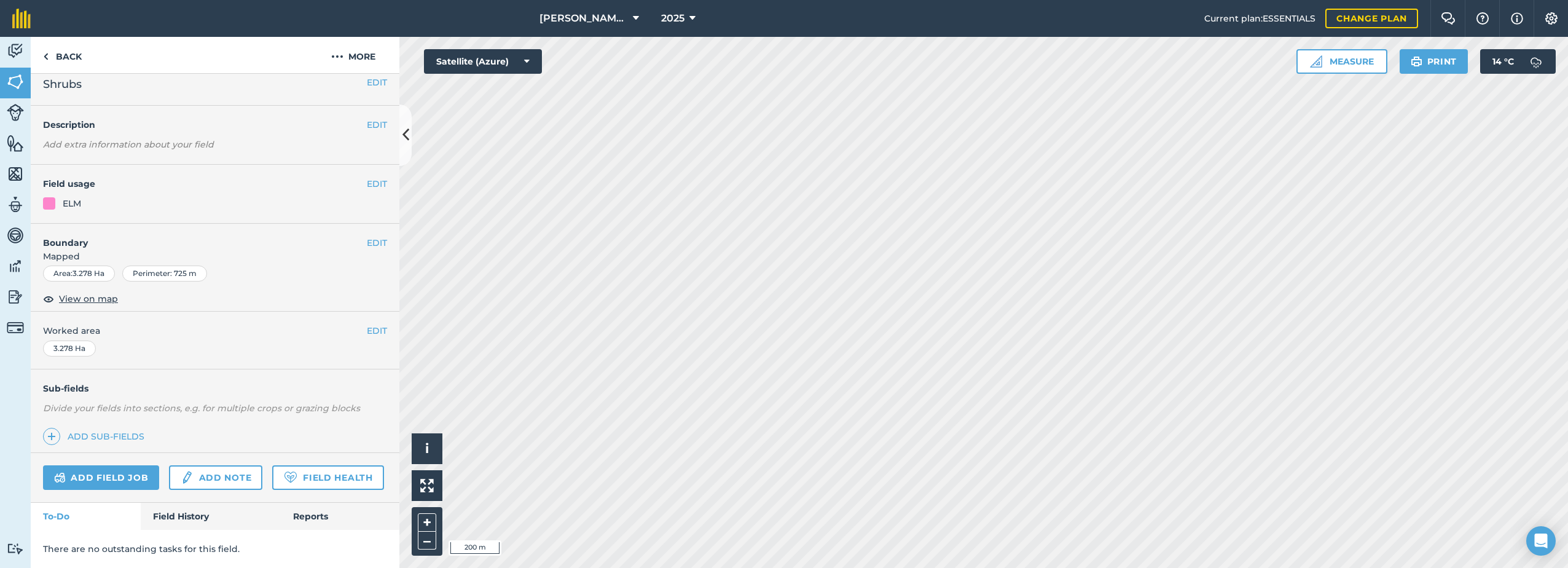
scroll to position [45, 0]
click at [371, 177] on button "EDIT" at bounding box center [377, 184] width 20 height 13
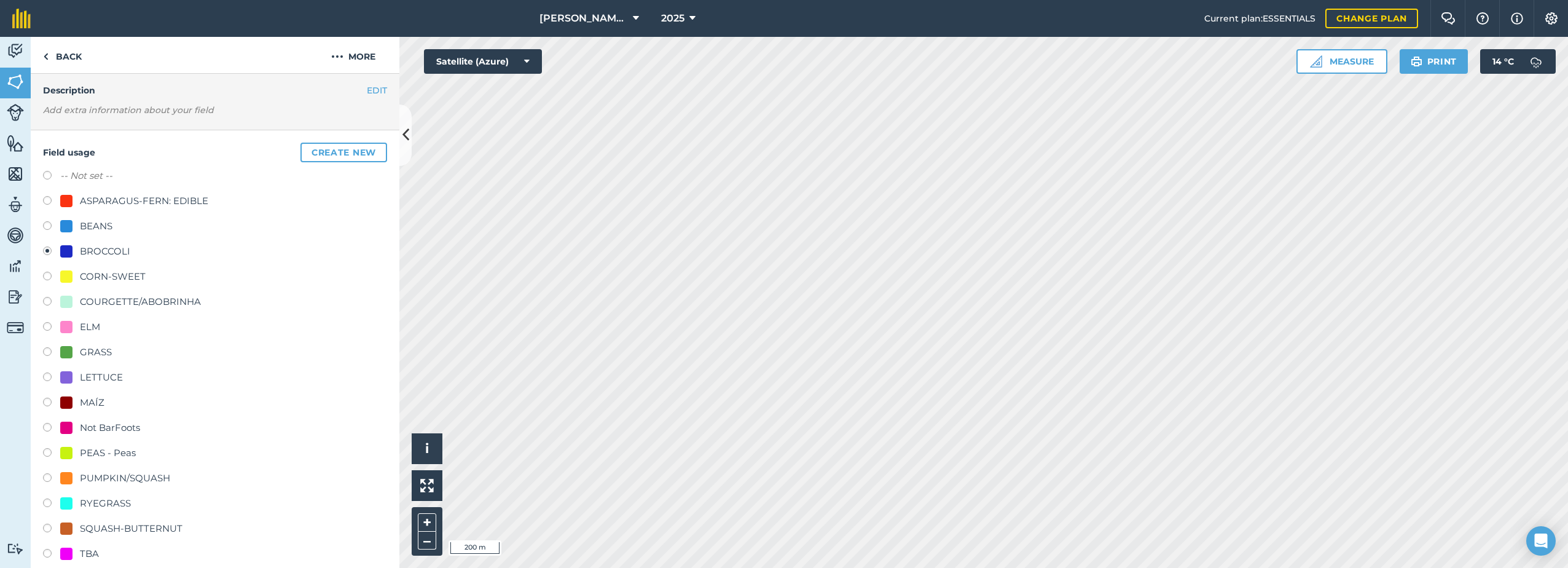
click at [77, 323] on div "ELM" at bounding box center [81, 327] width 40 height 15
radio input "true"
radio input "false"
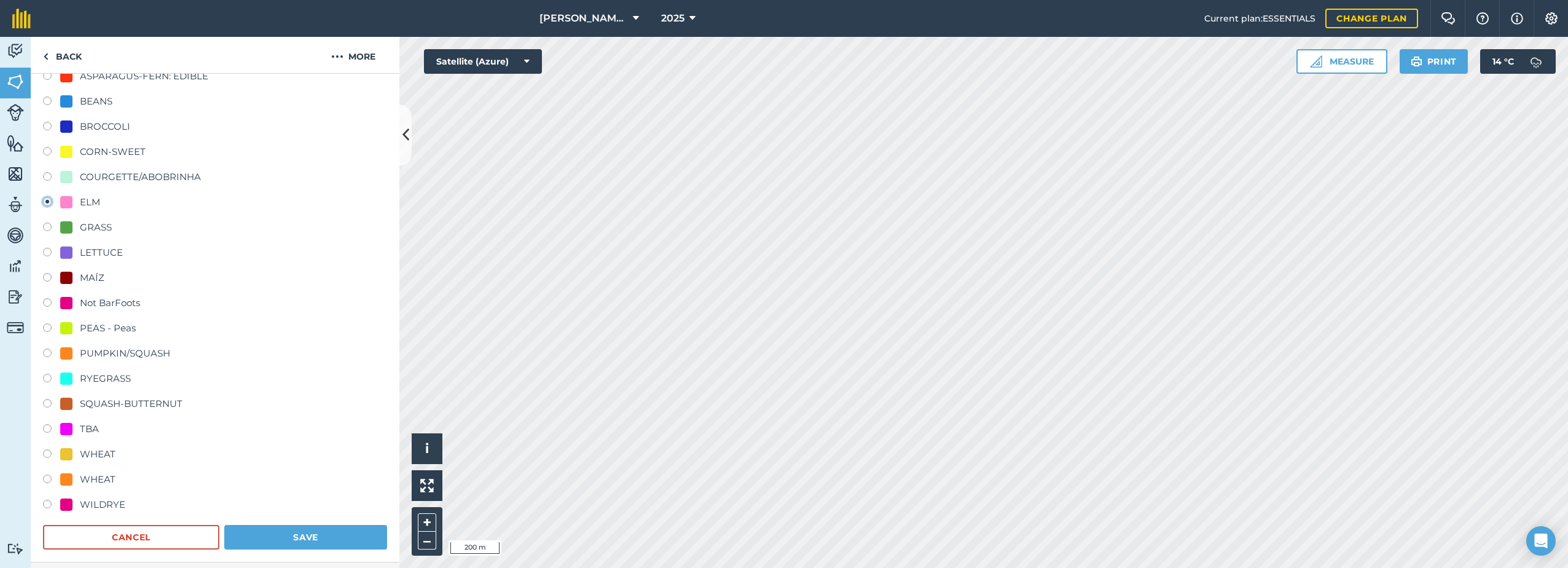
scroll to position [229, 0]
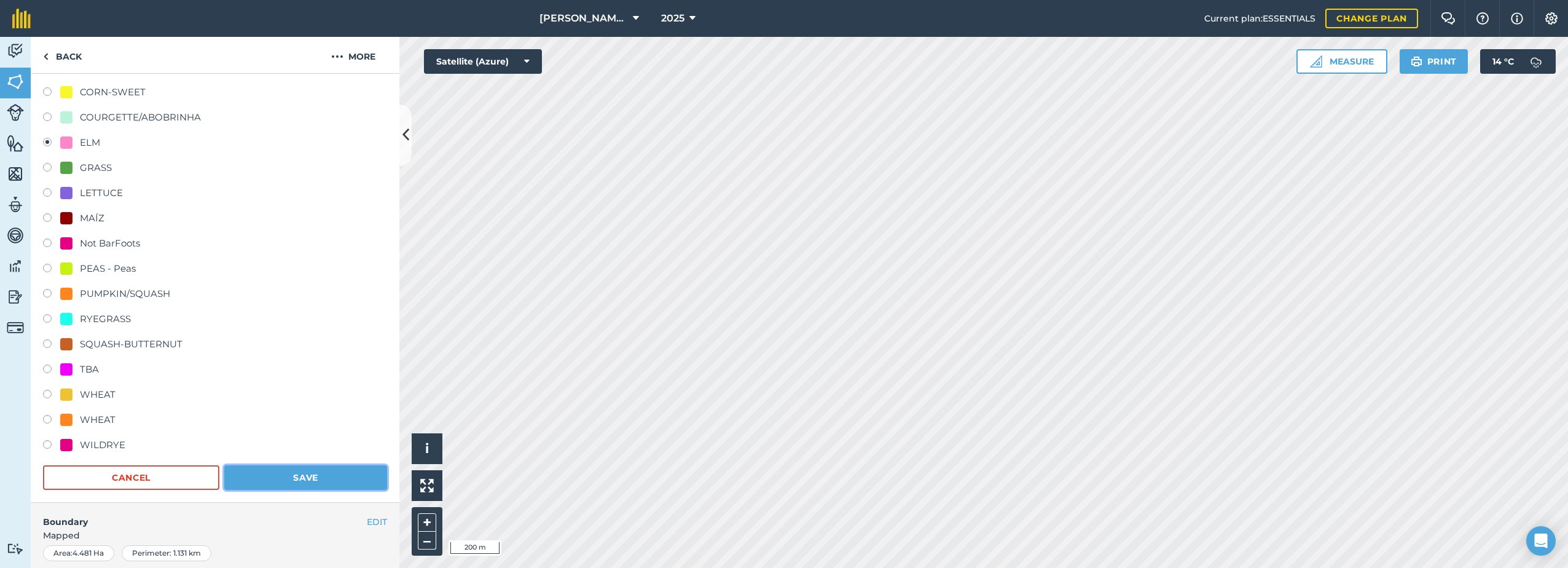
click at [335, 474] on button "Save" at bounding box center [306, 478] width 163 height 25
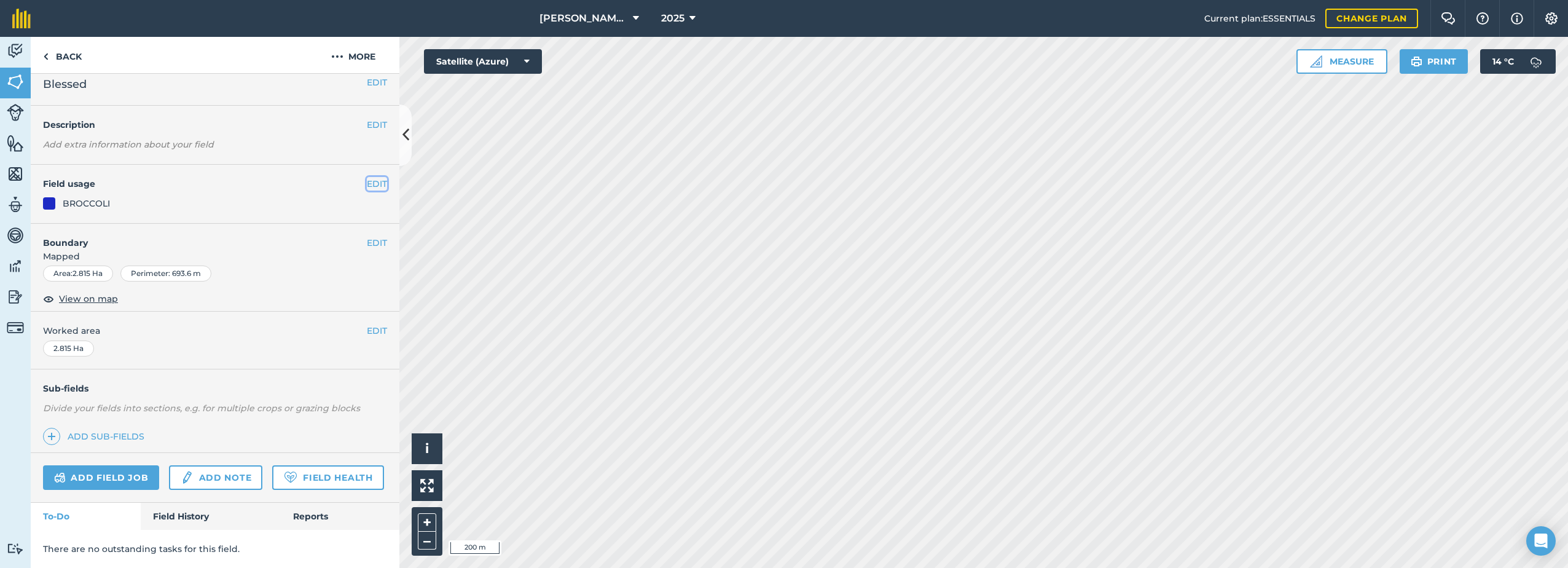
click at [367, 177] on button "EDIT" at bounding box center [377, 184] width 20 height 13
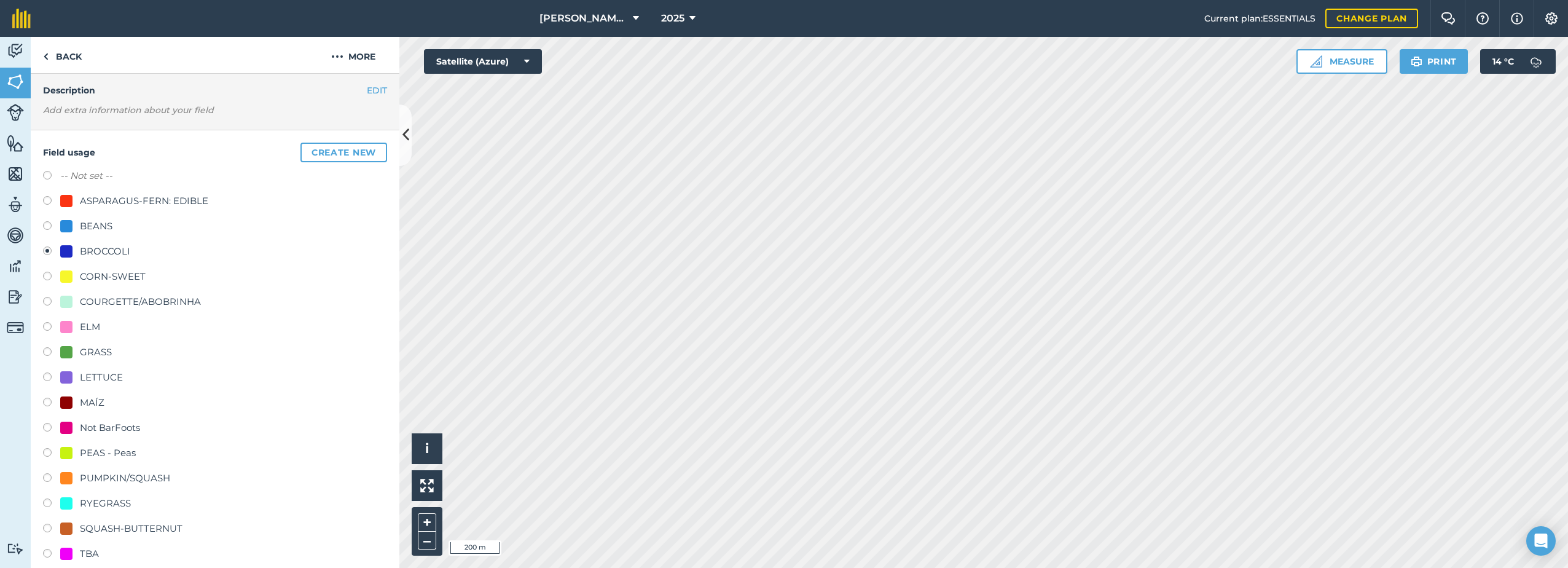
click at [91, 325] on div "ELM" at bounding box center [90, 327] width 20 height 15
radio input "true"
radio input "false"
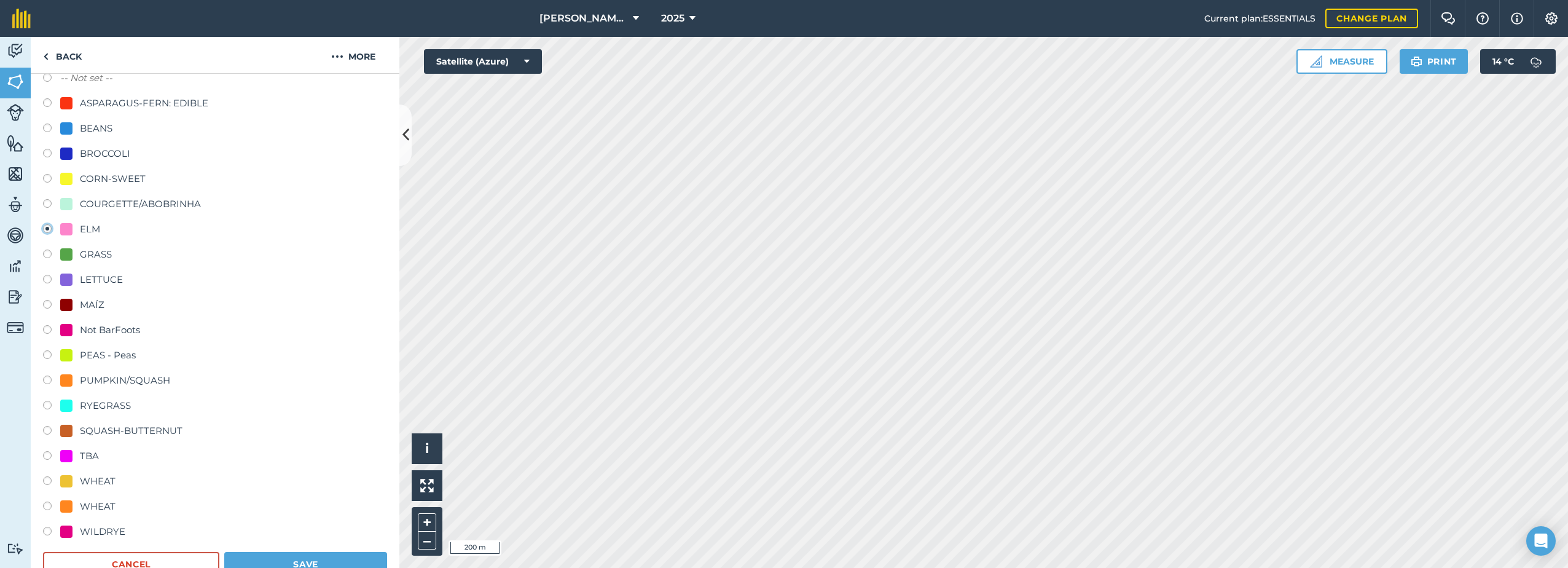
scroll to position [229, 0]
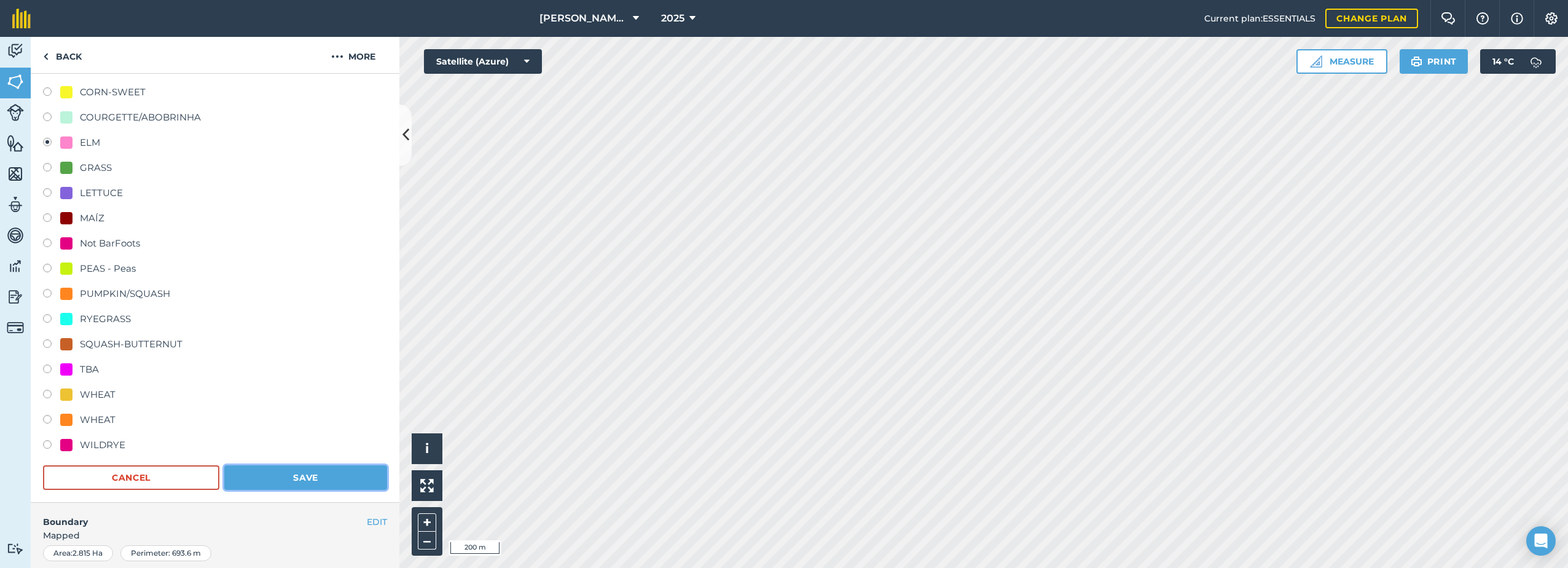
click at [335, 478] on button "Save" at bounding box center [306, 478] width 163 height 25
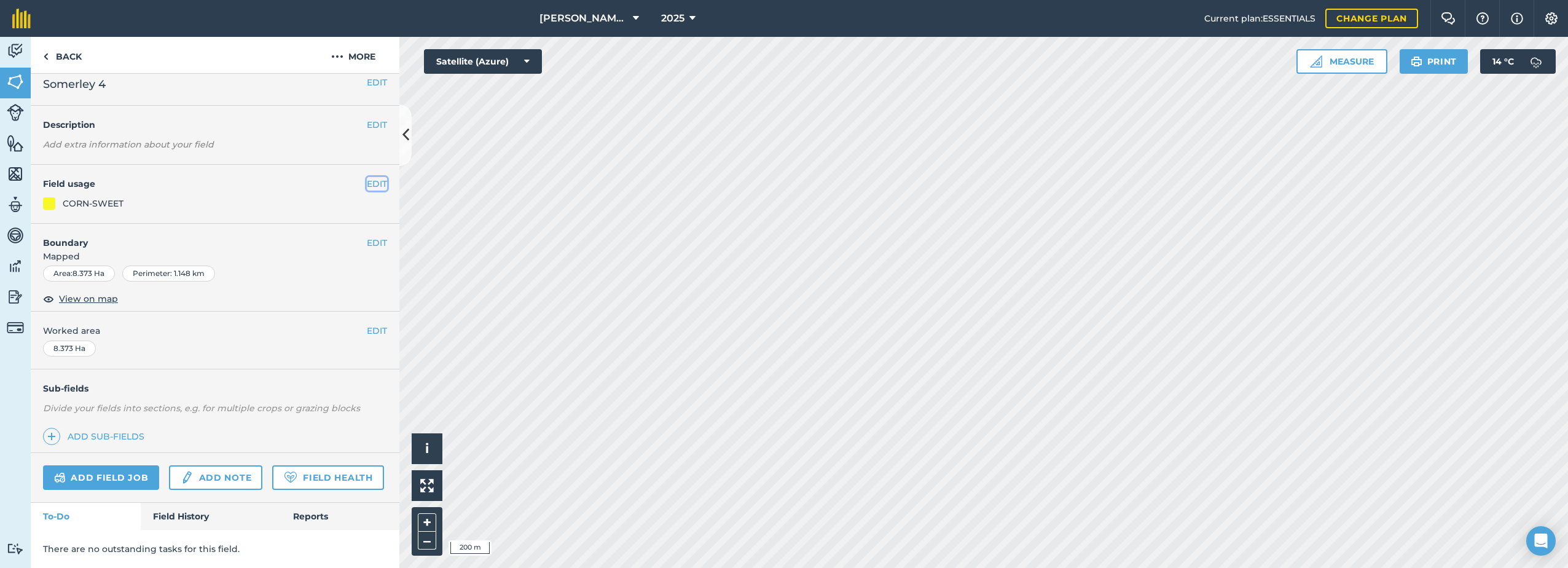
click at [367, 177] on button "EDIT" at bounding box center [377, 184] width 20 height 13
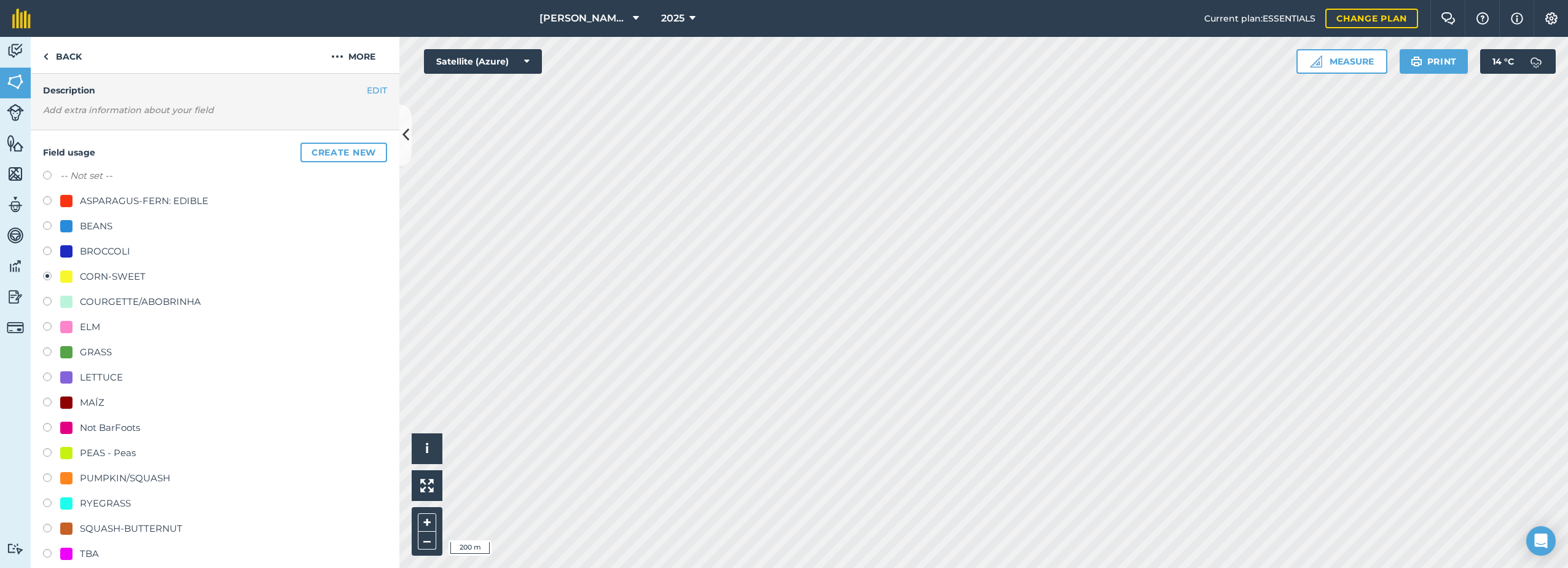
click at [93, 329] on div "ELM" at bounding box center [90, 327] width 20 height 15
radio input "true"
radio input "false"
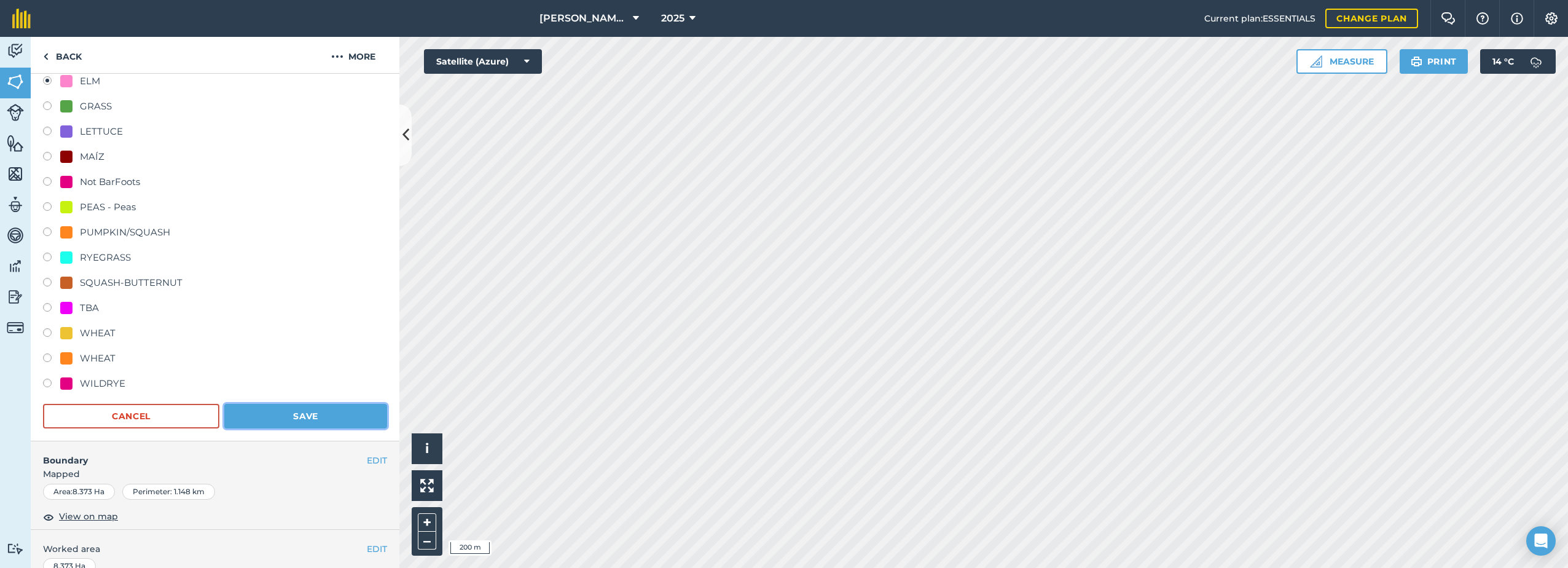
click at [317, 415] on button "Save" at bounding box center [306, 416] width 163 height 25
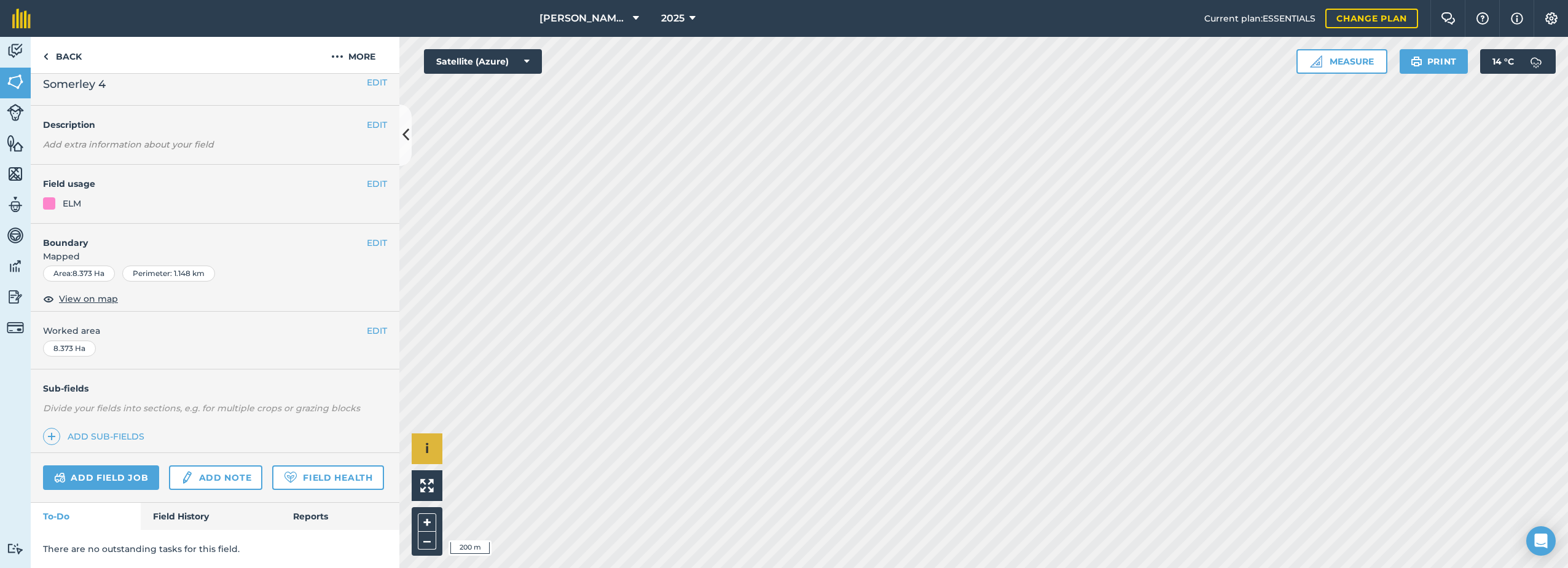
scroll to position [45, 0]
click at [367, 178] on button "EDIT" at bounding box center [377, 184] width 20 height 13
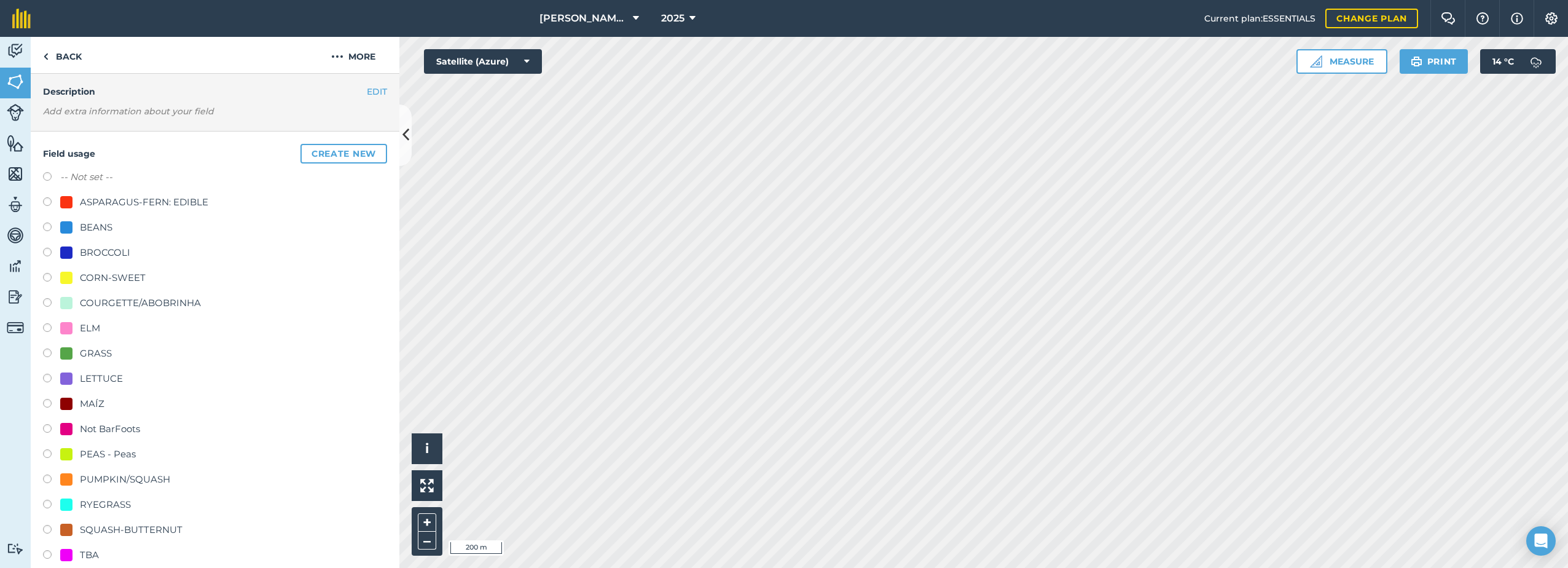
click at [93, 328] on div "ELM" at bounding box center [90, 328] width 20 height 15
radio input "true"
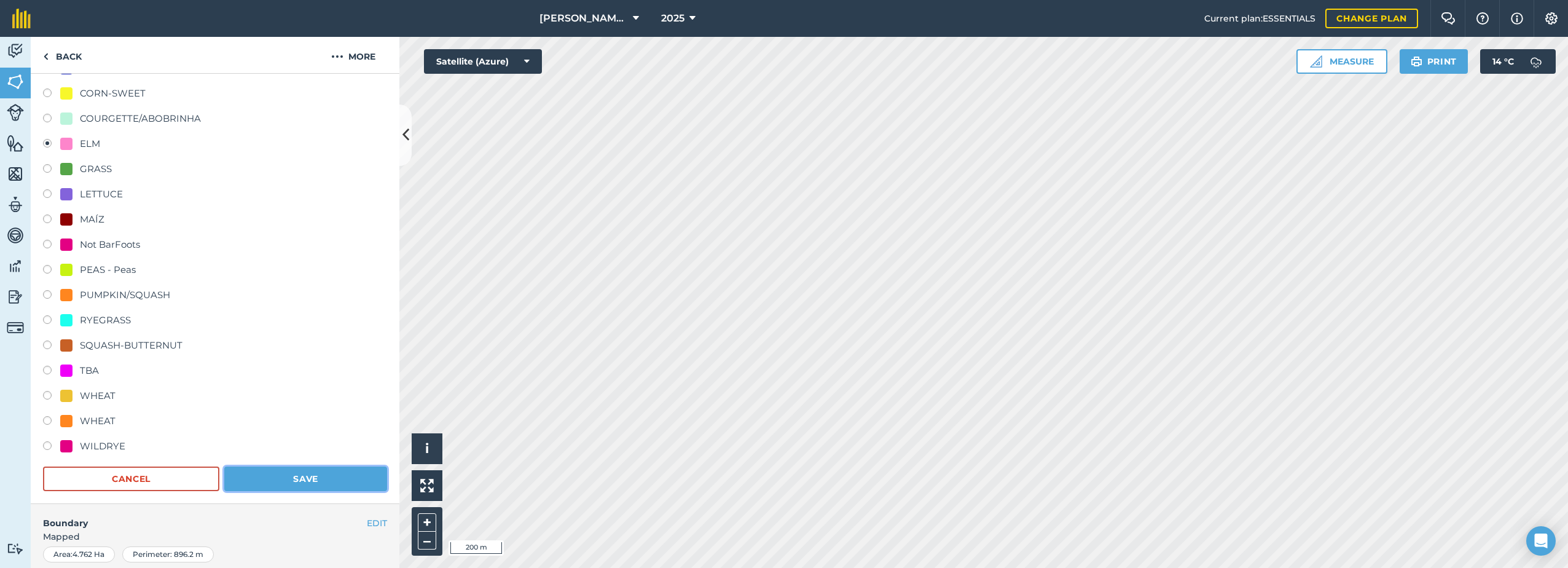
click at [347, 474] on button "Save" at bounding box center [306, 479] width 163 height 25
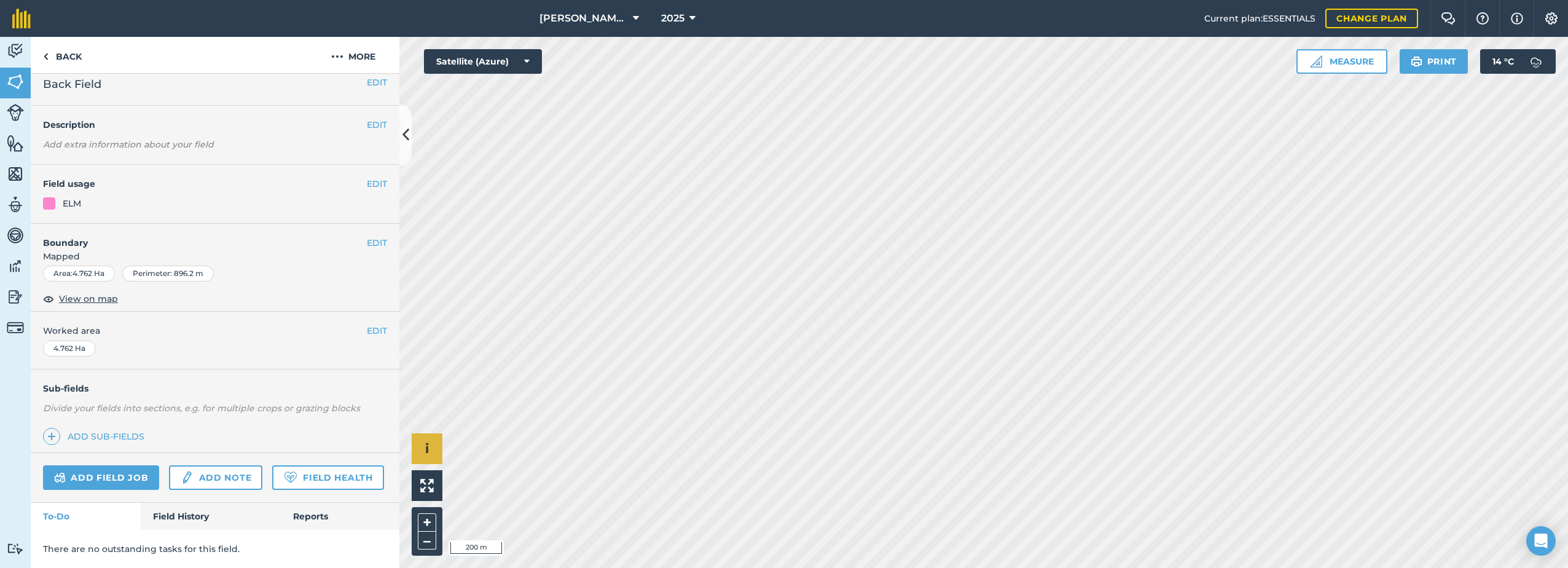
scroll to position [43, 0]
click at [367, 178] on button "EDIT" at bounding box center [377, 184] width 20 height 13
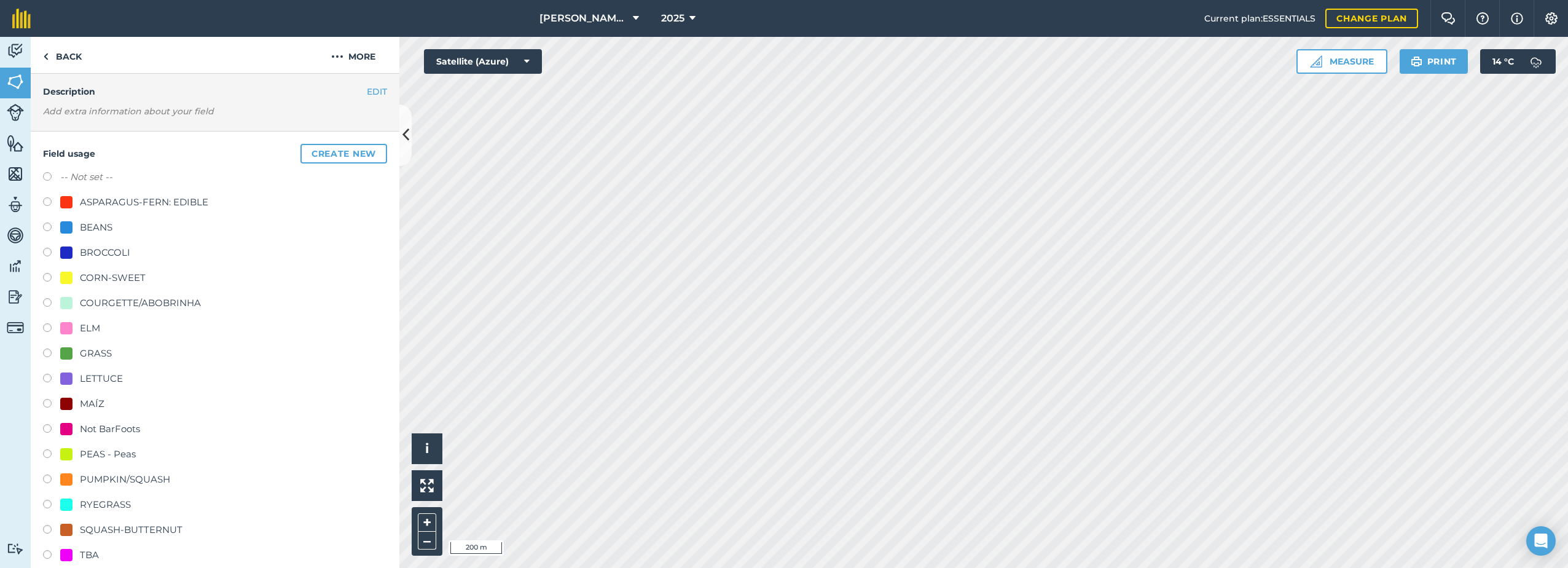
click at [74, 323] on div "ELM" at bounding box center [81, 328] width 40 height 15
radio input "true"
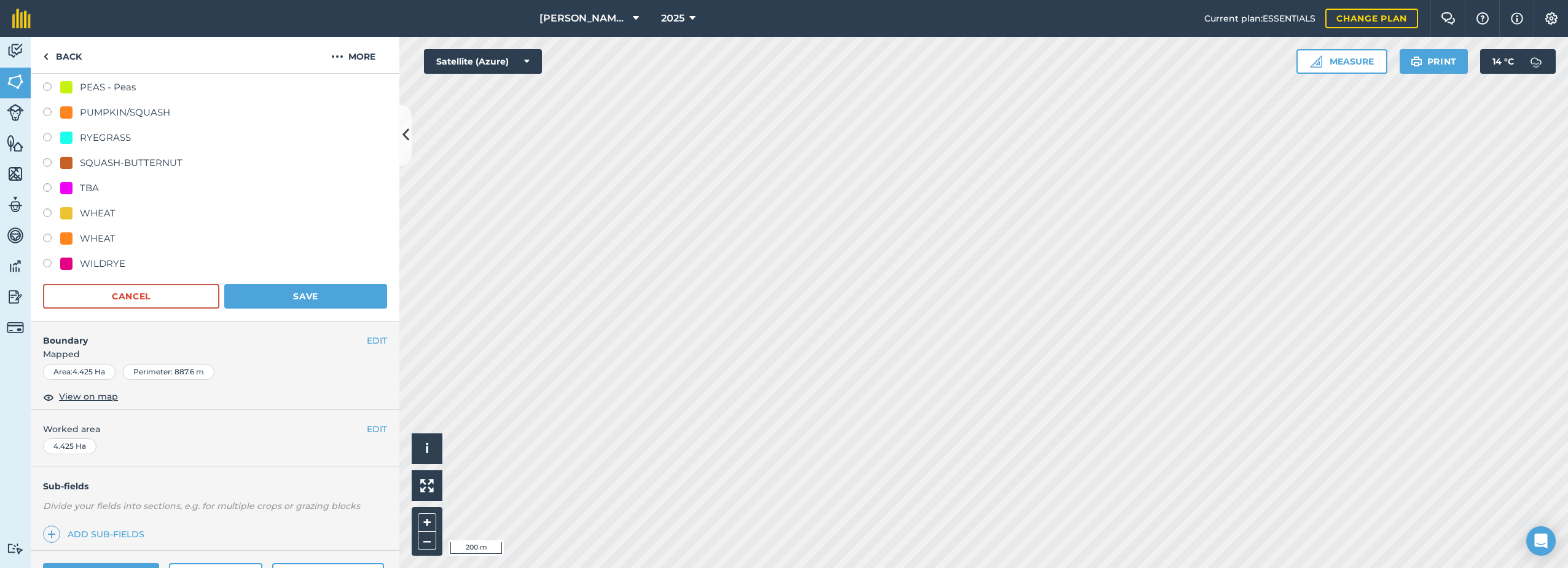
scroll to position [413, 0]
click at [305, 290] on button "Save" at bounding box center [306, 294] width 163 height 25
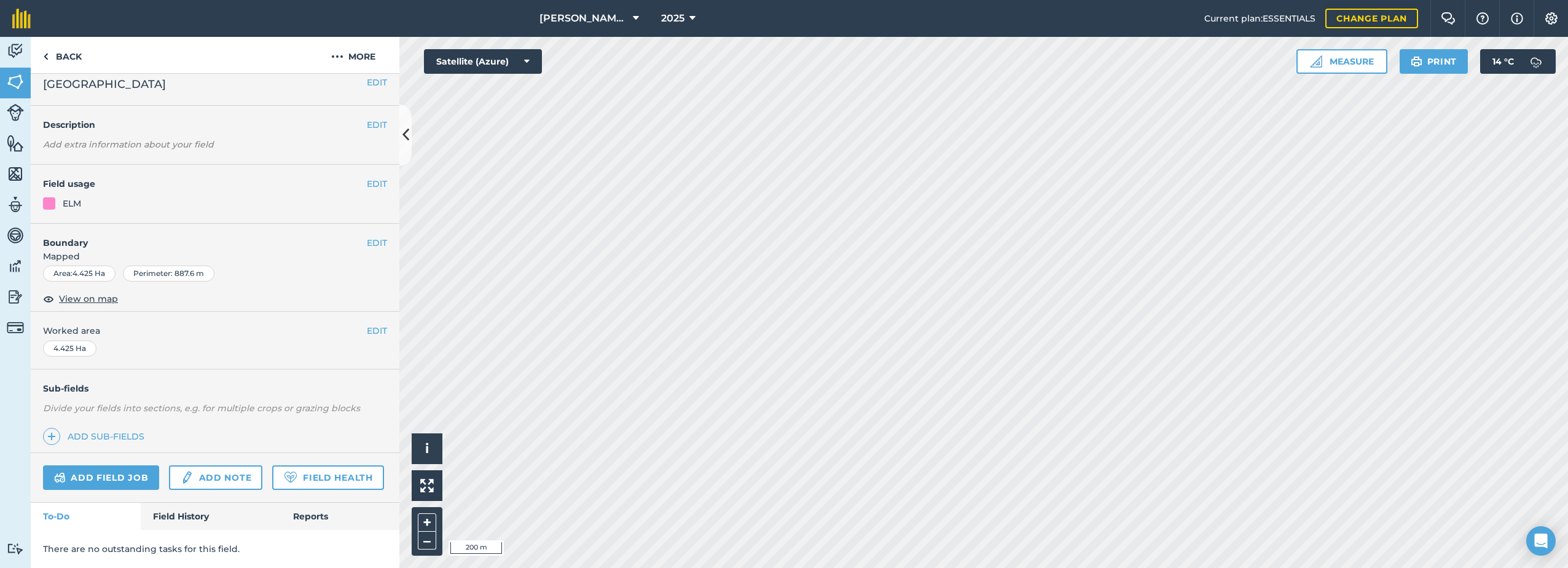
scroll to position [45, 0]
click at [367, 177] on button "EDIT" at bounding box center [377, 184] width 20 height 13
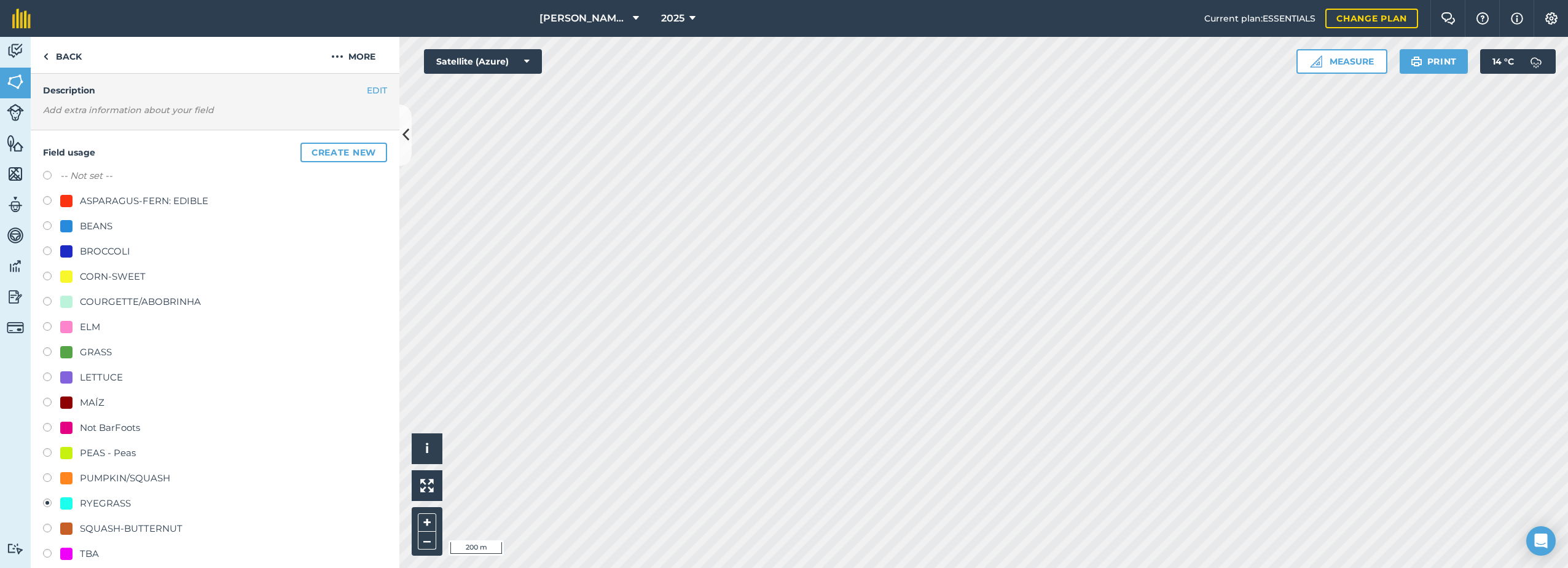
click at [78, 325] on div "ELM" at bounding box center [81, 327] width 40 height 15
radio input "true"
radio input "false"
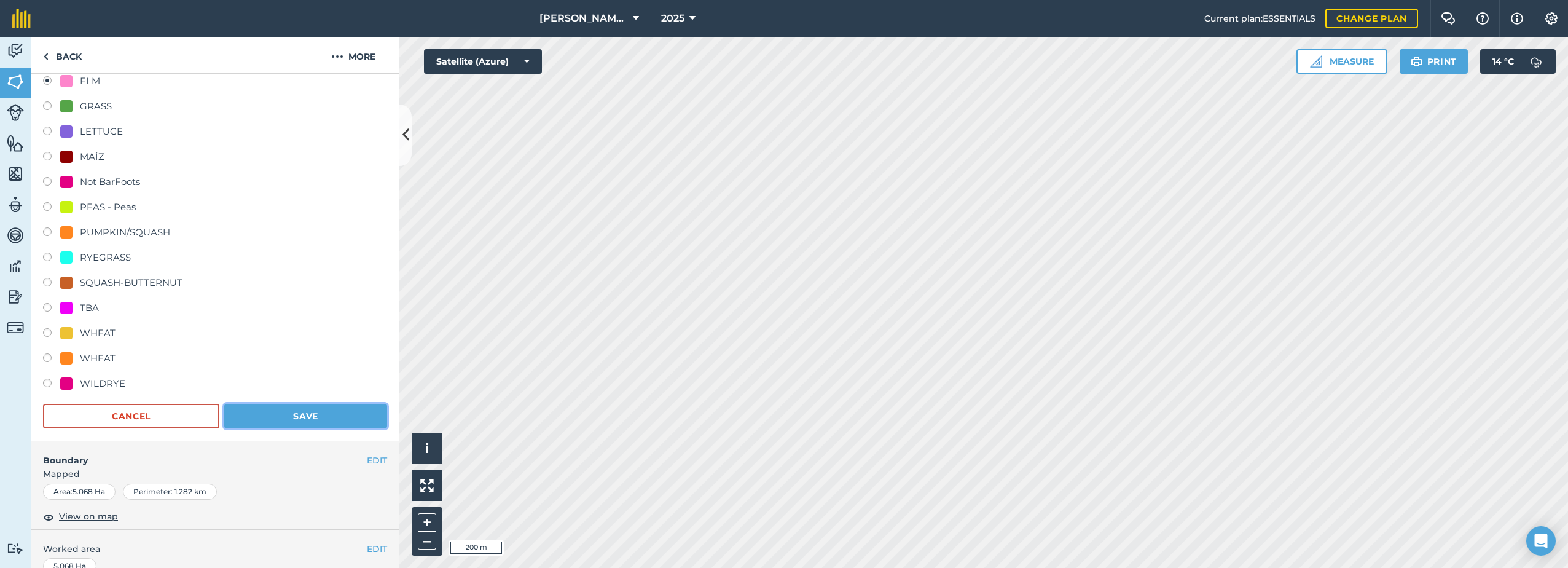
click at [315, 413] on button "Save" at bounding box center [306, 416] width 163 height 25
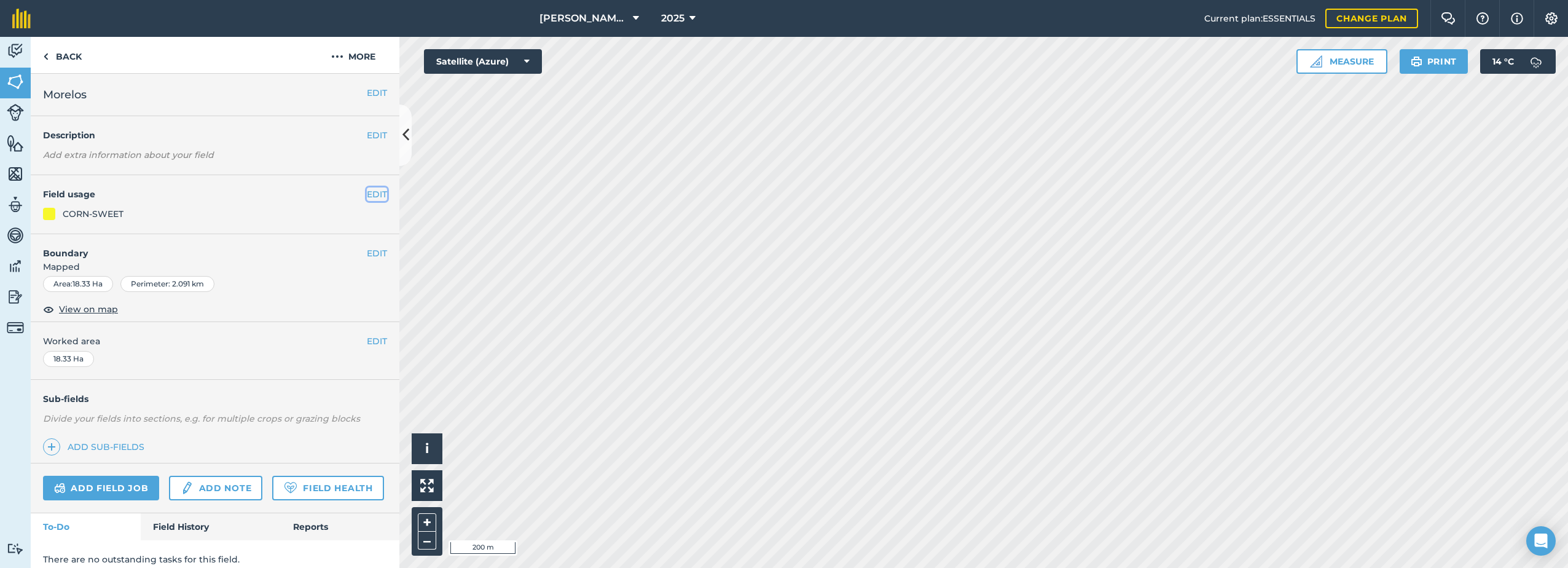
click at [367, 194] on button "EDIT" at bounding box center [377, 194] width 20 height 13
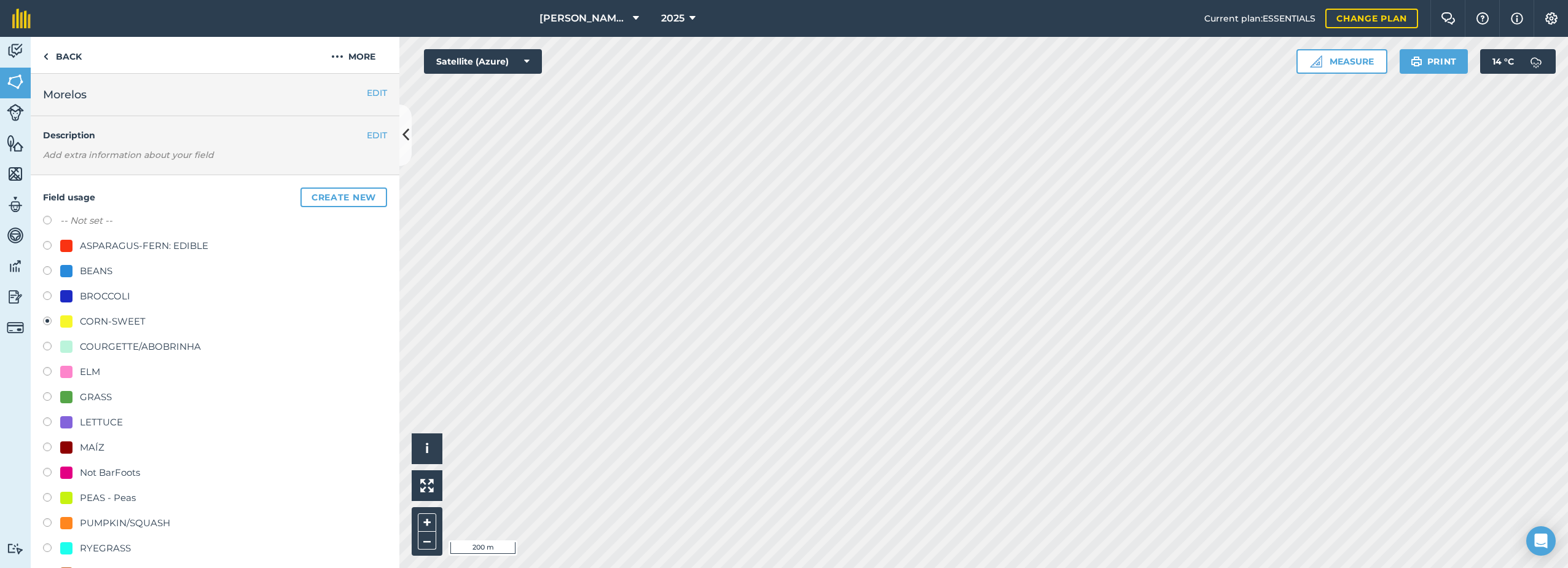
click at [89, 366] on div "ELM" at bounding box center [90, 372] width 20 height 15
radio input "true"
radio input "false"
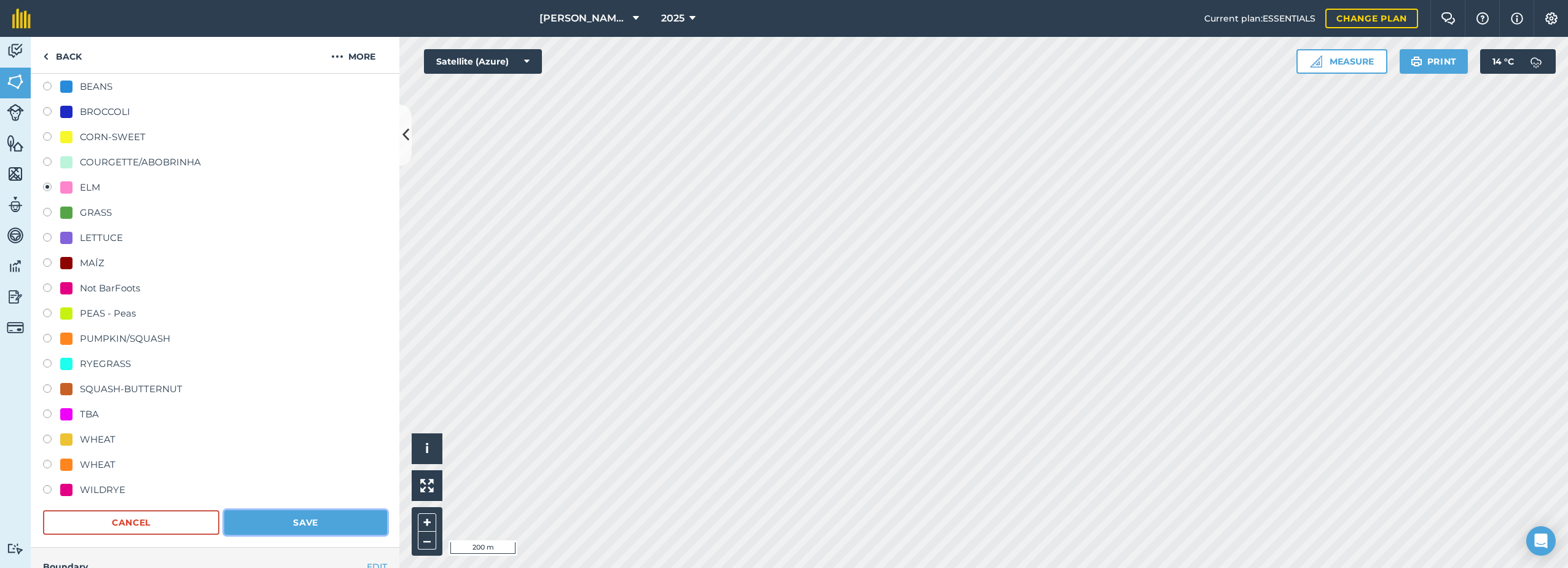
click at [305, 520] on button "Save" at bounding box center [306, 523] width 163 height 25
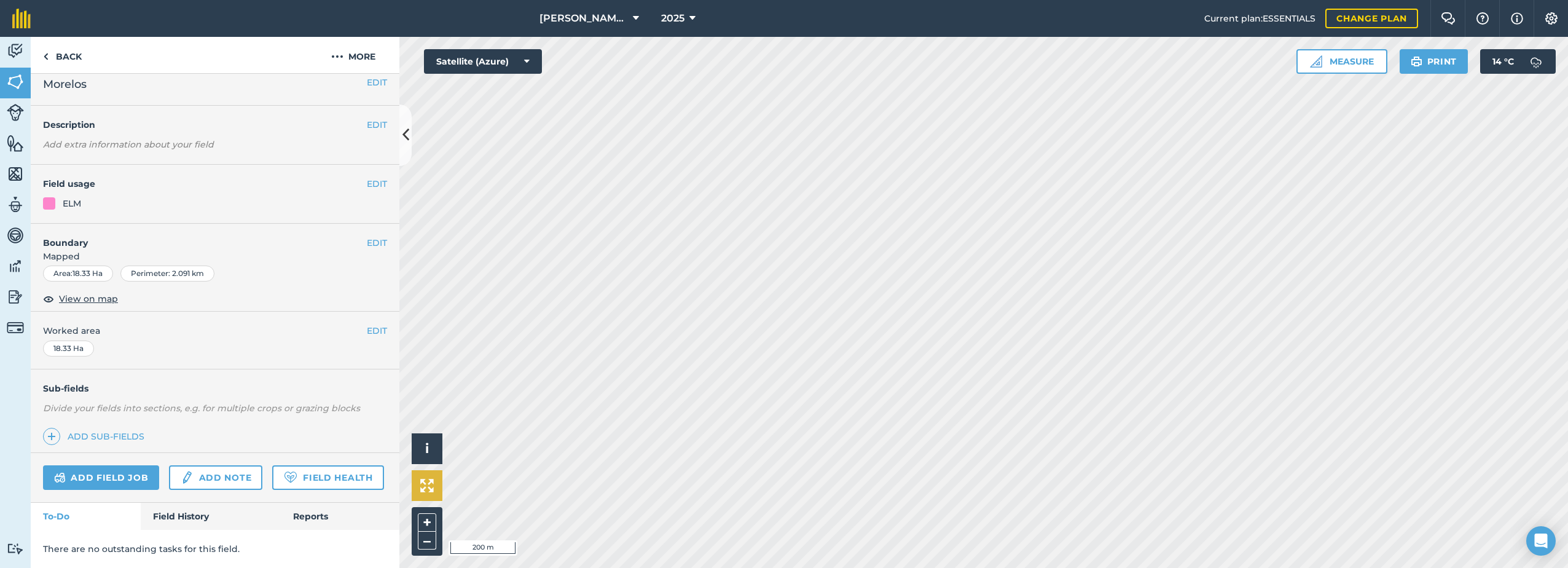
scroll to position [45, 0]
click at [369, 177] on button "EDIT" at bounding box center [377, 184] width 20 height 13
